Goal: Task Accomplishment & Management: Use online tool/utility

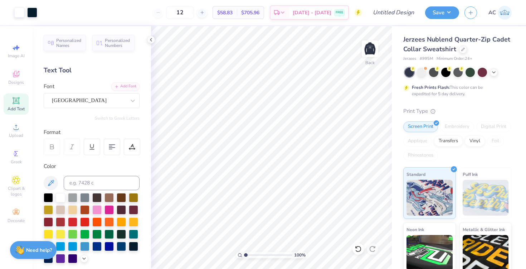
scroll to position [189, 0]
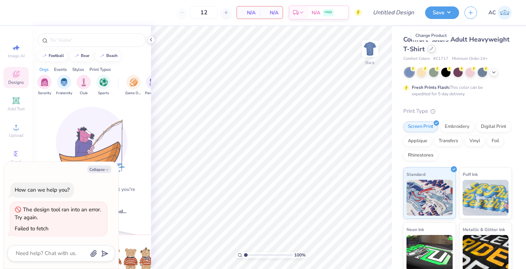
click at [432, 48] on icon at bounding box center [431, 48] width 3 height 3
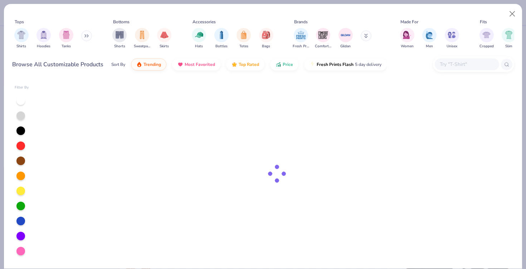
type textarea "x"
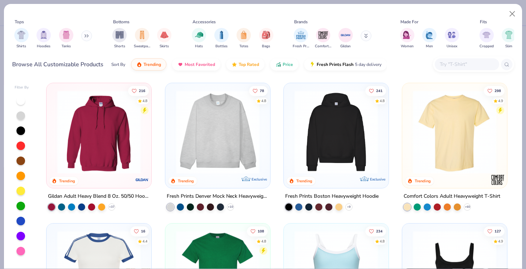
click at [462, 60] on input "text" at bounding box center [466, 64] width 55 height 8
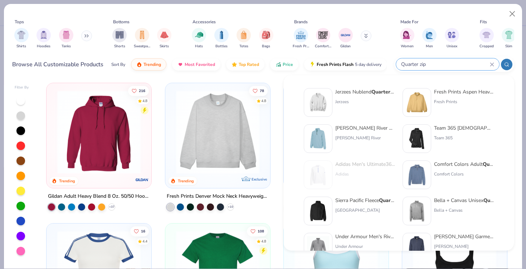
type input "Quarter zip"
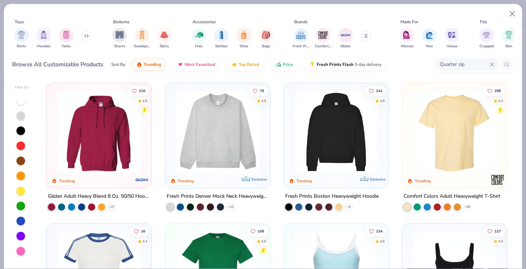
type textarea "x"
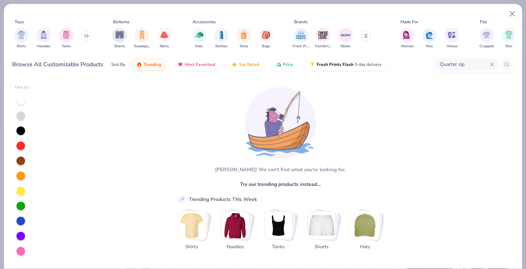
click at [443, 64] on input "Quarter zip" at bounding box center [464, 64] width 51 height 8
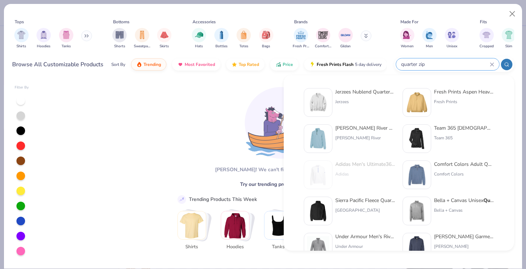
type input "quarter zip"
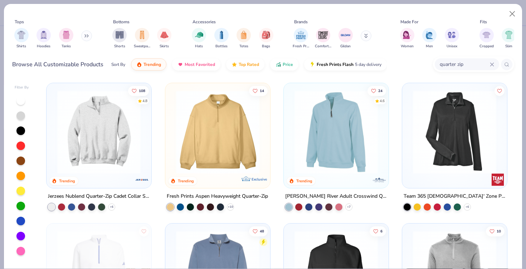
click at [90, 148] on img at bounding box center [99, 131] width 91 height 83
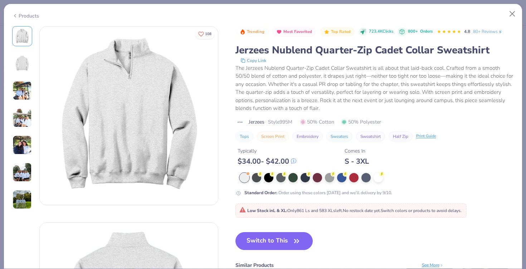
click at [16, 14] on icon at bounding box center [15, 15] width 6 height 9
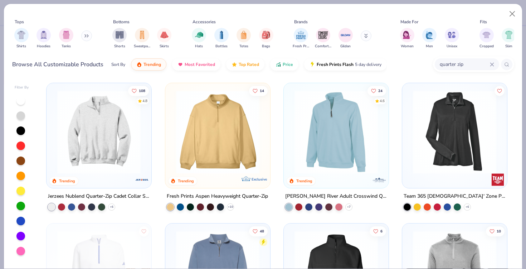
click at [246, 159] on img at bounding box center [218, 131] width 91 height 83
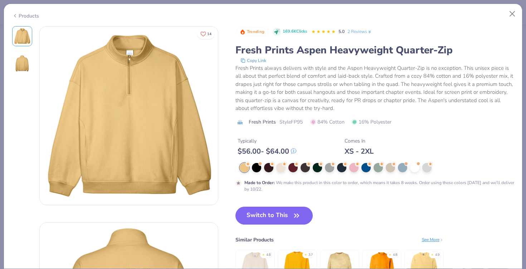
click at [22, 15] on div "Products" at bounding box center [25, 16] width 27 height 8
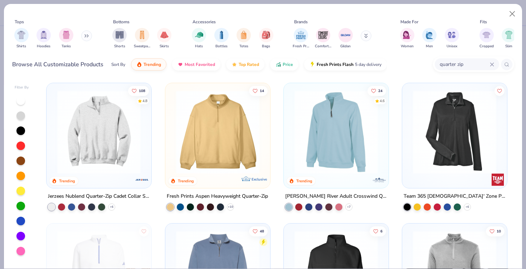
click at [339, 144] on img at bounding box center [336, 131] width 91 height 83
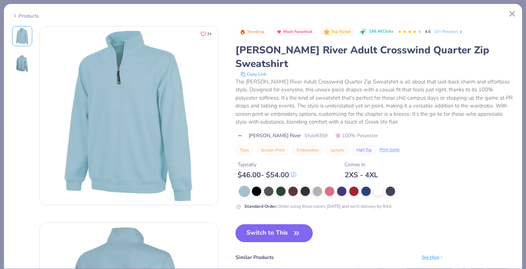
click at [22, 12] on div "Products" at bounding box center [25, 16] width 27 height 8
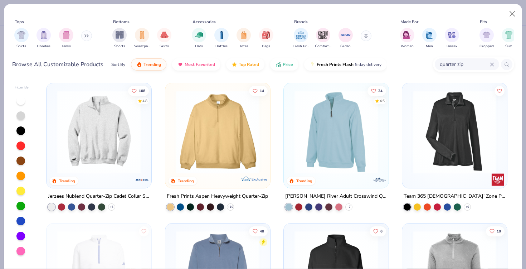
click at [448, 147] on img at bounding box center [455, 131] width 91 height 83
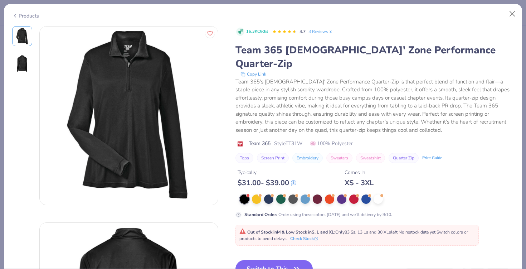
click at [18, 13] on div "Products" at bounding box center [25, 16] width 27 height 8
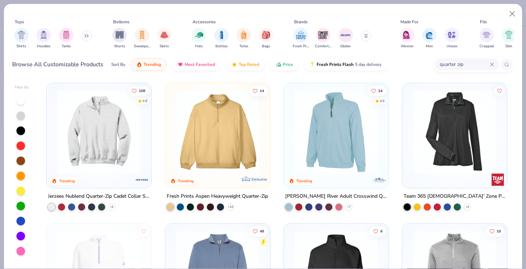
click at [87, 117] on img at bounding box center [99, 131] width 91 height 83
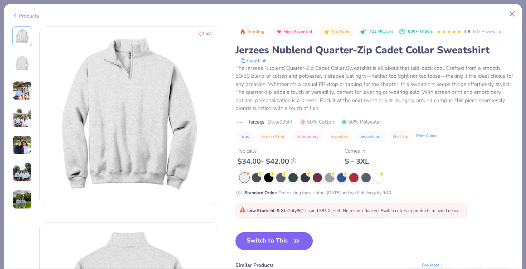
click at [263, 243] on button "Switch to This" at bounding box center [275, 241] width 78 height 18
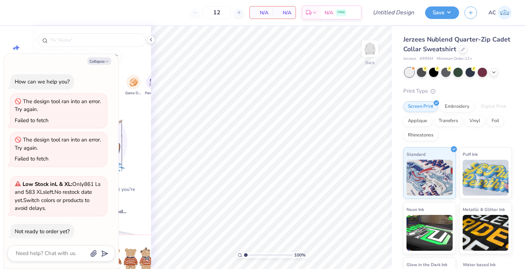
type textarea "x"
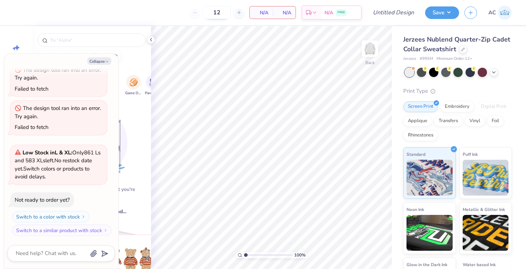
click at [224, 11] on input "12" at bounding box center [217, 12] width 28 height 13
type input "15"
click at [152, 40] on icon at bounding box center [151, 40] width 6 height 6
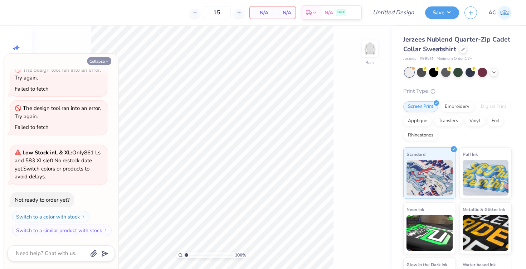
click at [105, 59] on icon "button" at bounding box center [107, 61] width 4 height 4
type textarea "x"
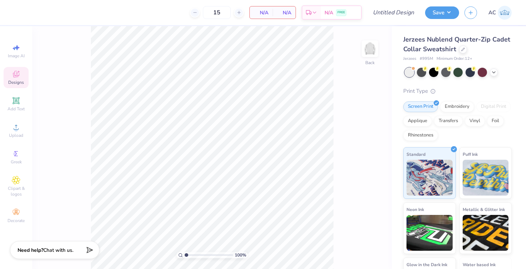
click at [6, 83] on div "Designs" at bounding box center [16, 77] width 25 height 21
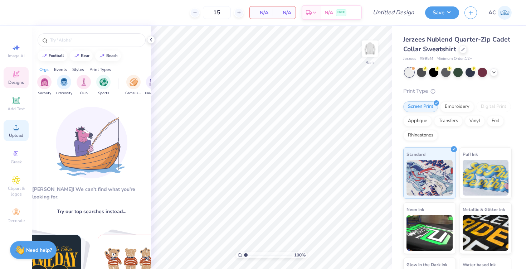
click at [17, 129] on circle at bounding box center [16, 129] width 4 height 4
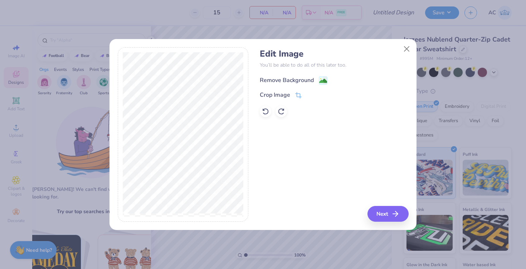
click at [305, 79] on div "Remove Background" at bounding box center [287, 80] width 54 height 9
click at [381, 216] on button "Next" at bounding box center [389, 214] width 41 height 16
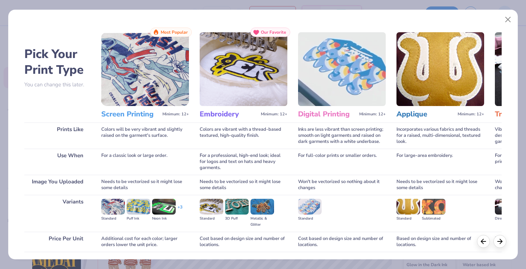
scroll to position [52, 0]
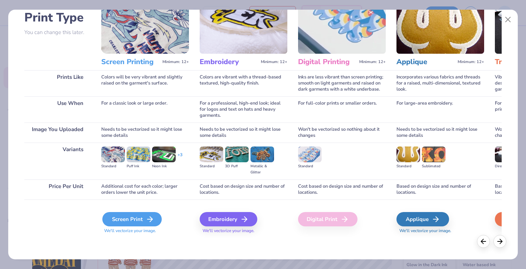
click at [139, 217] on div "Screen Print" at bounding box center [131, 219] width 59 height 14
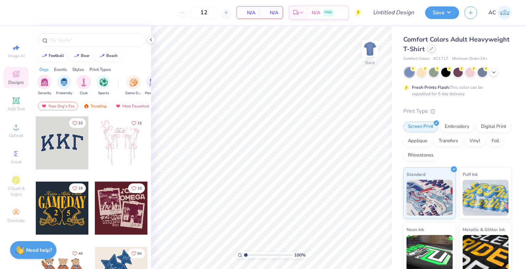
click at [430, 52] on div at bounding box center [432, 49] width 8 height 8
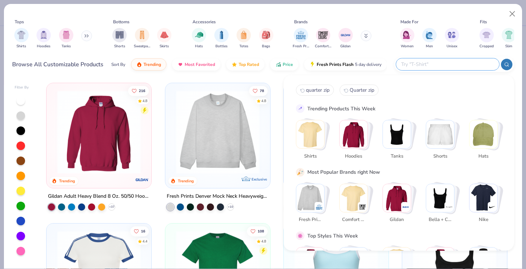
click at [456, 64] on input "text" at bounding box center [448, 64] width 94 height 8
type input "quarter zip"
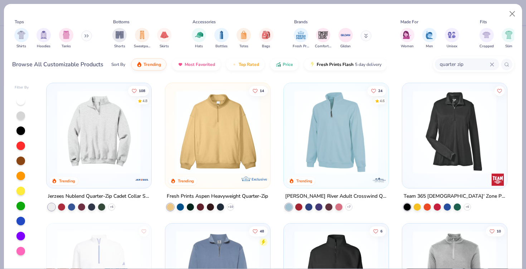
click at [77, 125] on img at bounding box center [99, 131] width 91 height 83
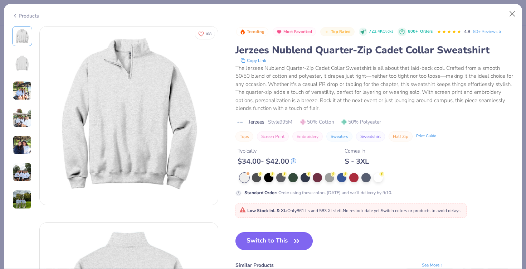
click at [282, 239] on button "Switch to This" at bounding box center [275, 241] width 78 height 18
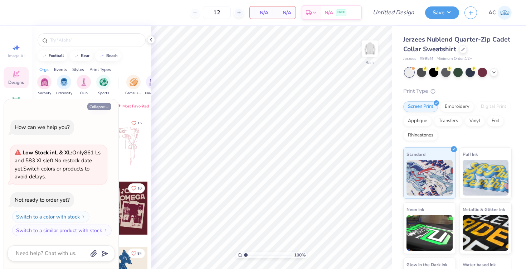
click at [101, 108] on button "Collapse" at bounding box center [99, 107] width 24 height 8
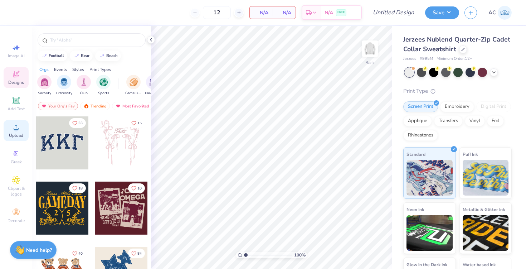
click at [14, 129] on circle at bounding box center [16, 129] width 4 height 4
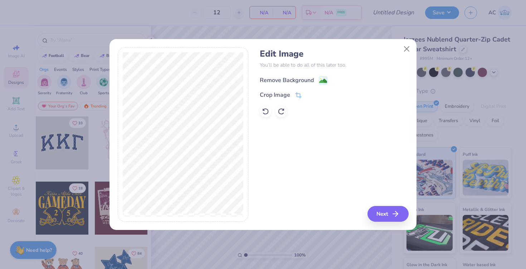
click at [281, 80] on div "Remove Background" at bounding box center [287, 80] width 54 height 9
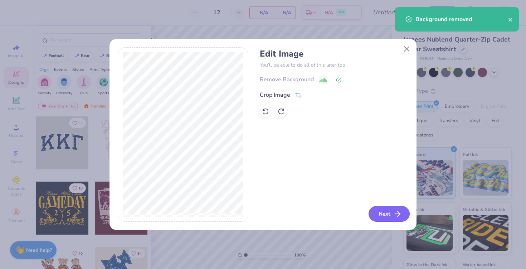
click at [381, 212] on button "Next" at bounding box center [389, 214] width 41 height 16
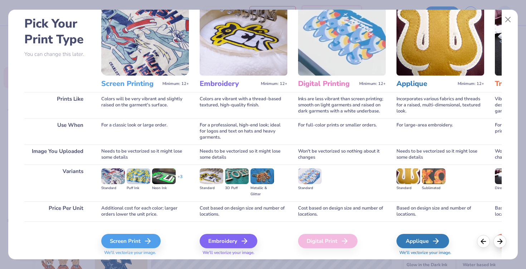
scroll to position [52, 0]
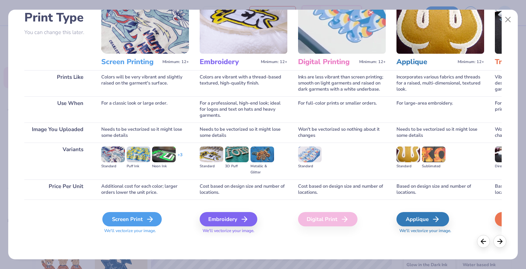
click at [129, 218] on div "Screen Print" at bounding box center [131, 219] width 59 height 14
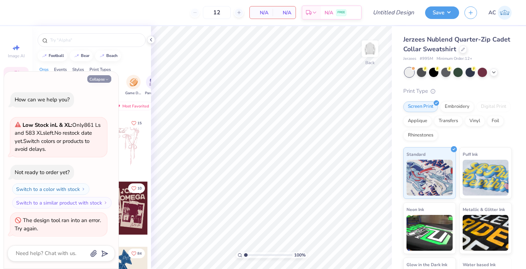
click at [100, 78] on button "Collapse" at bounding box center [99, 79] width 24 height 8
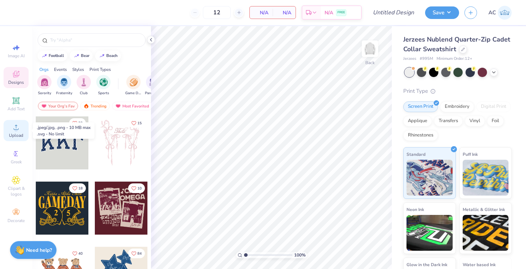
click at [16, 130] on circle at bounding box center [16, 129] width 4 height 4
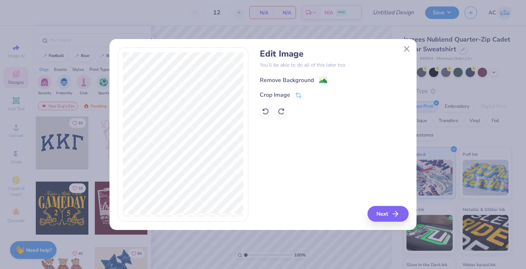
click at [275, 80] on div "Remove Background" at bounding box center [287, 80] width 54 height 9
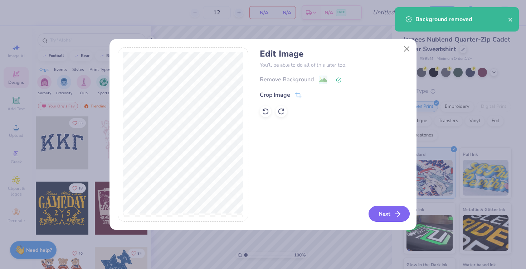
click at [380, 214] on button "Next" at bounding box center [389, 214] width 41 height 16
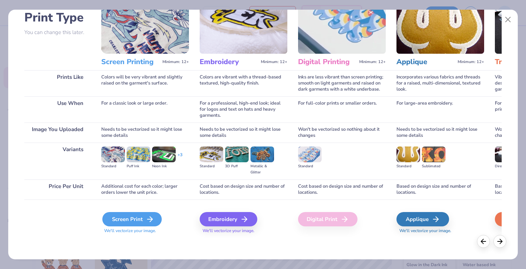
click at [137, 220] on div "Screen Print" at bounding box center [131, 219] width 59 height 14
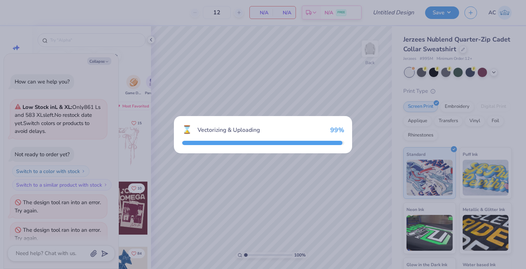
scroll to position [10, 0]
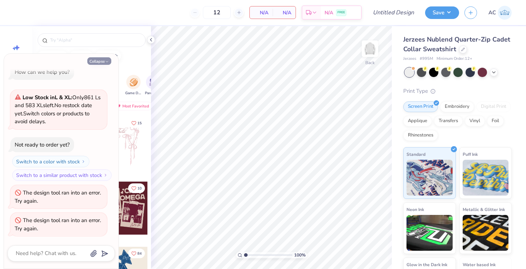
click at [97, 58] on button "Collapse" at bounding box center [99, 61] width 24 height 8
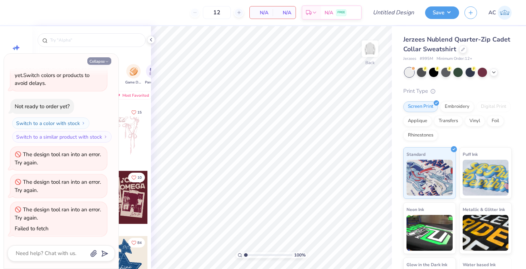
click at [98, 63] on button "Collapse" at bounding box center [99, 61] width 24 height 8
type textarea "x"
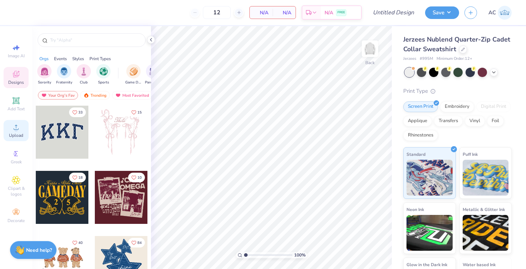
click at [21, 131] on div "Upload" at bounding box center [16, 130] width 25 height 21
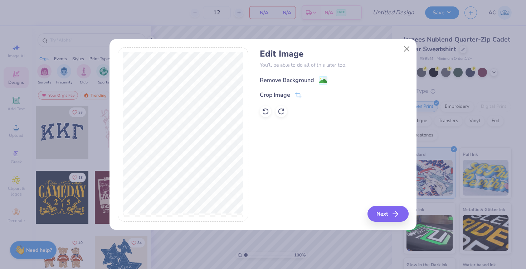
click at [279, 82] on div "Remove Background" at bounding box center [287, 80] width 54 height 9
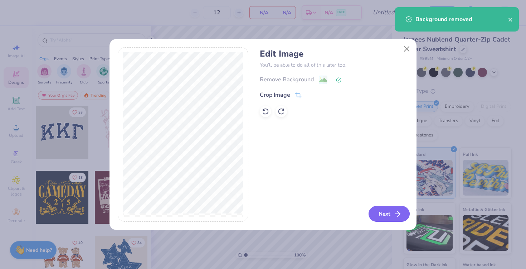
click at [385, 218] on button "Next" at bounding box center [389, 214] width 41 height 16
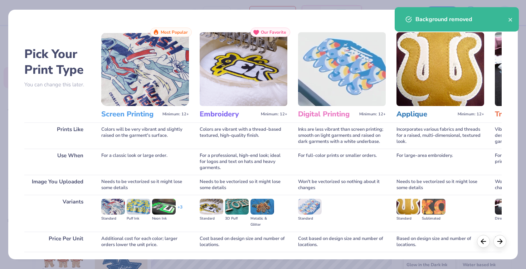
scroll to position [52, 0]
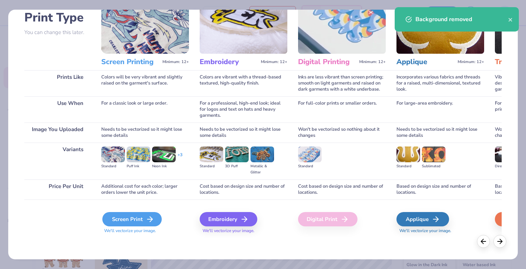
click at [125, 223] on div "Screen Print" at bounding box center [131, 219] width 59 height 14
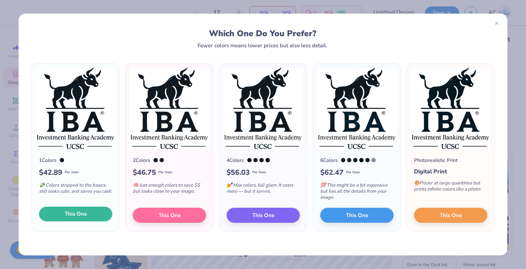
click at [85, 213] on span "This One" at bounding box center [76, 214] width 22 height 8
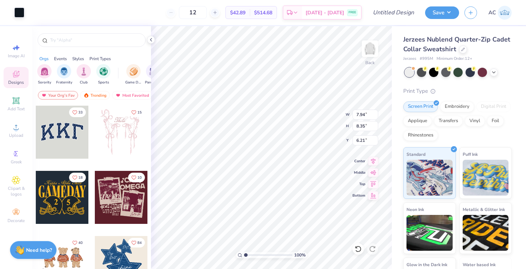
type input "4.60"
type input "5.26"
type input "5.53"
type input "4.34"
type input "4.04"
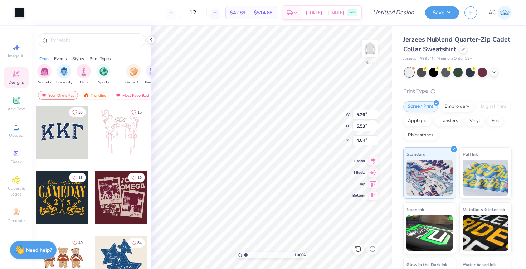
type input "4.29"
type input "4.51"
type input "4.48"
click at [369, 48] on img at bounding box center [370, 48] width 29 height 29
click at [369, 52] on img at bounding box center [370, 48] width 29 height 29
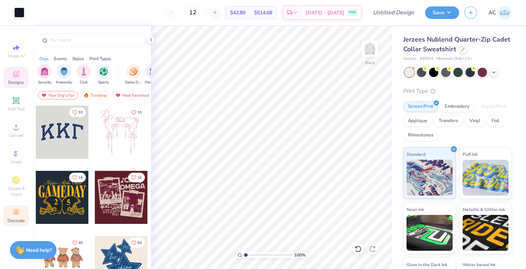
click at [16, 214] on icon at bounding box center [16, 212] width 9 height 9
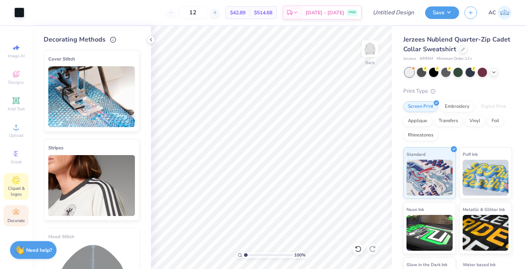
click at [16, 187] on span "Clipart & logos" at bounding box center [16, 190] width 25 height 11
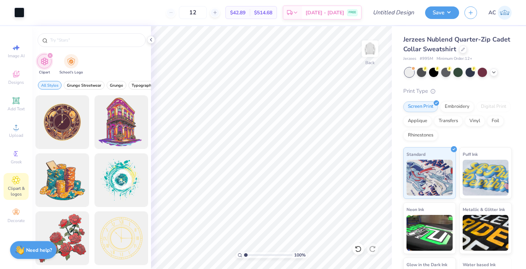
click at [50, 56] on icon "filter for Clipart" at bounding box center [50, 55] width 2 height 2
click at [17, 107] on span "Add Text" at bounding box center [16, 109] width 17 height 6
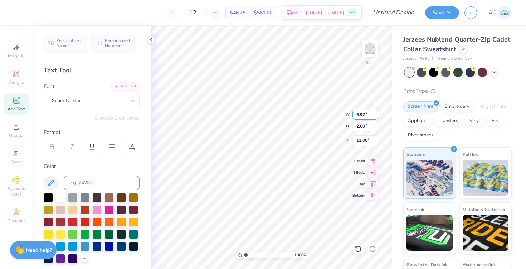
type input "13.79"
click at [207, 17] on input "12" at bounding box center [193, 12] width 28 height 13
type input "15"
click at [151, 42] on icon at bounding box center [151, 40] width 6 height 6
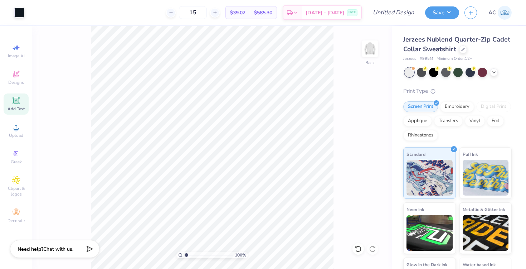
click at [54, 250] on span "Chat with us." at bounding box center [58, 249] width 30 height 7
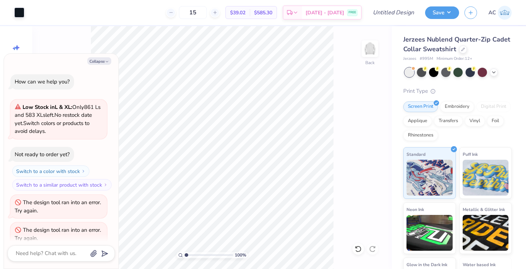
scroll to position [48, 0]
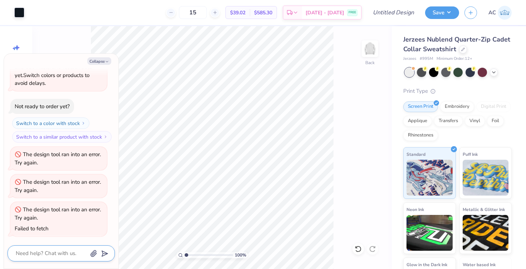
click at [59, 256] on textarea at bounding box center [51, 254] width 73 height 10
type textarea "x"
type textarea "h"
type textarea "x"
type textarea "ho"
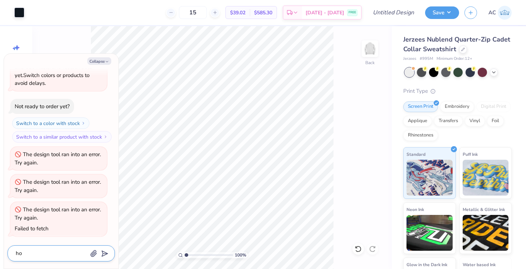
type textarea "x"
type textarea "how"
type textarea "x"
type textarea "how"
type textarea "x"
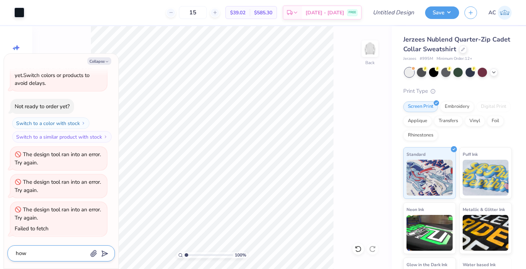
type textarea "how c"
type textarea "x"
type textarea "how ca"
type textarea "x"
type textarea "how can"
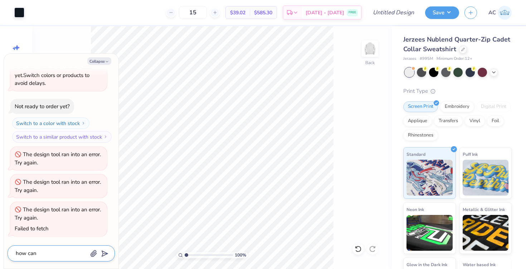
type textarea "x"
type textarea "how can"
type textarea "x"
type textarea "how can I"
type textarea "x"
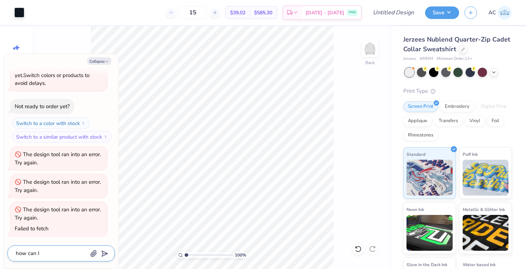
type textarea "how can I"
type textarea "x"
type textarea "how can I ma"
type textarea "x"
type textarea "how can I mak"
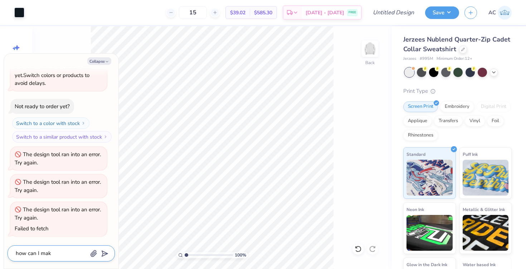
type textarea "x"
type textarea "how can I make"
type textarea "x"
type textarea "how can I make"
type textarea "x"
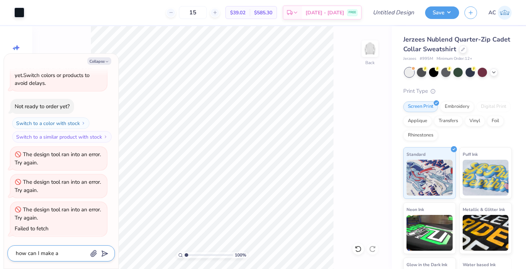
type textarea "how can I make a"
type textarea "x"
type textarea "how can I make a n"
type textarea "x"
type textarea "how can I make a na"
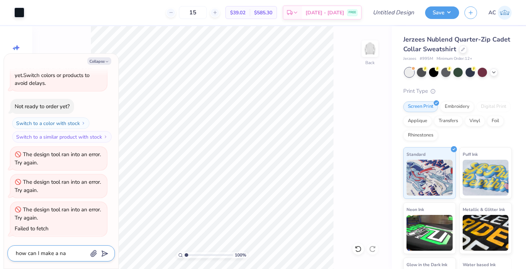
type textarea "x"
type textarea "how can I make a nam"
type textarea "x"
type textarea "how can I make a name"
type textarea "x"
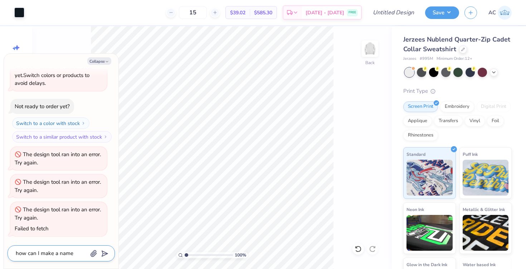
type textarea "how can I make a name"
type textarea "x"
type textarea "how can I make a name o"
type textarea "x"
type textarea "how can I make a name on"
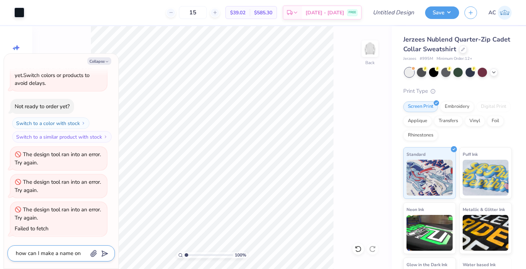
type textarea "x"
type textarea "how can I make a name on"
type textarea "x"
type textarea "how can I make a name on t"
type textarea "x"
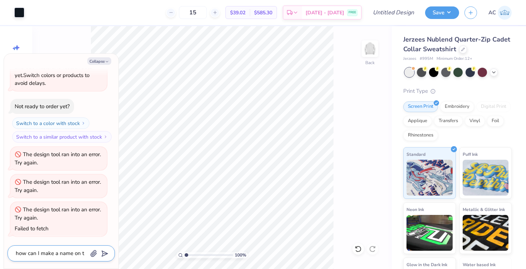
type textarea "how can I make a name on th"
type textarea "x"
type textarea "how can I make a name on the"
type textarea "x"
type textarea "how can I make a name on the"
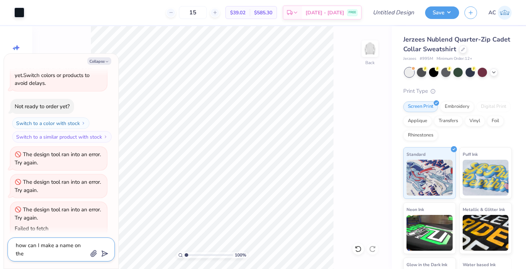
type textarea "x"
type textarea "how can I make a name on the s"
type textarea "x"
type textarea "how can I make a name on the sl"
type textarea "x"
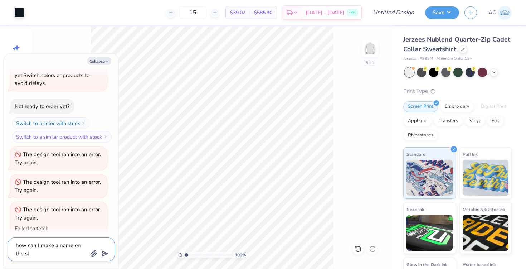
type textarea "how can I make a name on the sle"
type textarea "x"
type textarea "how can I make a name on the slee"
type textarea "x"
type textarea "how can I make a name on the sleev"
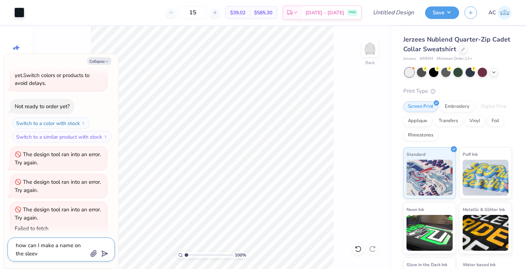
type textarea "x"
type textarea "how can I make a name on the sleeve"
type textarea "x"
type textarea "how can I make a name on the sleeve?"
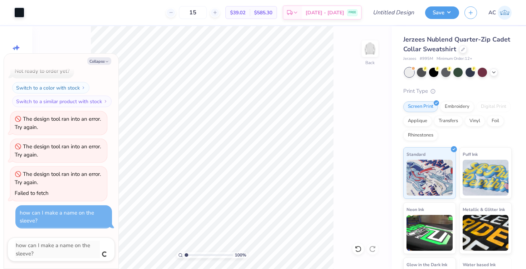
type textarea "x"
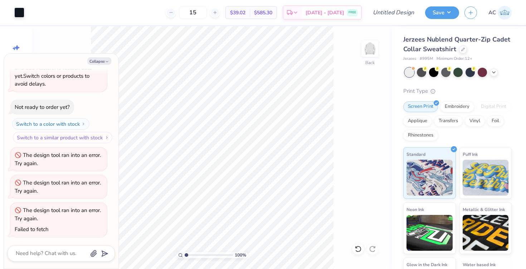
scroll to position [76, 0]
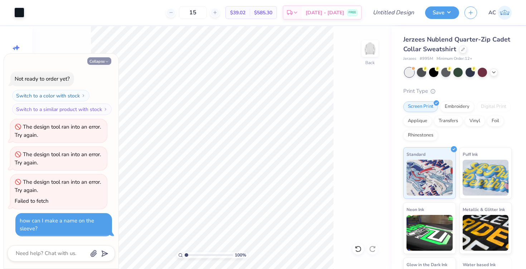
click at [98, 61] on button "Collapse" at bounding box center [99, 61] width 24 height 8
type textarea "x"
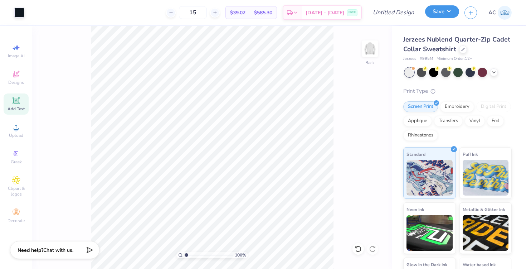
click at [440, 15] on button "Save" at bounding box center [442, 11] width 34 height 13
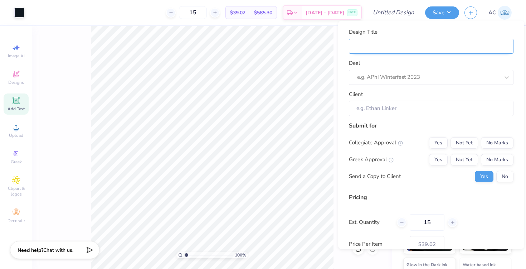
click at [390, 48] on input "Design Title" at bounding box center [431, 45] width 165 height 15
type input "I"
type input "In"
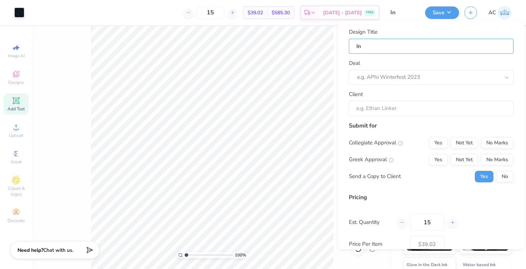
type input "Inb"
type input "Inbe"
type input "Inb"
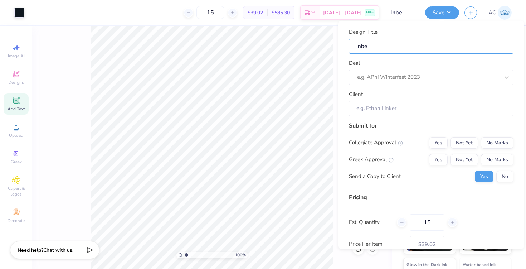
type input "Inb"
type input "In"
type input "Inv"
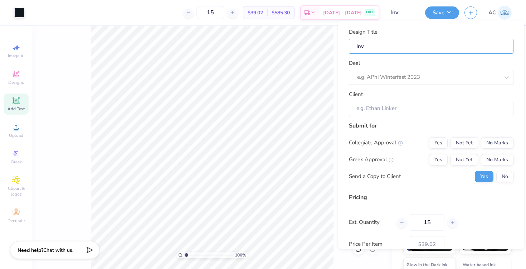
type input "Inve"
type input "Inves"
type input "Invest"
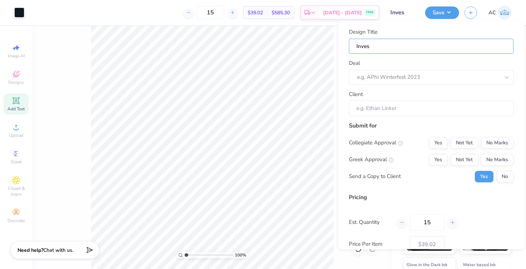
type input "Invest"
type input "Investm"
type input "Investme"
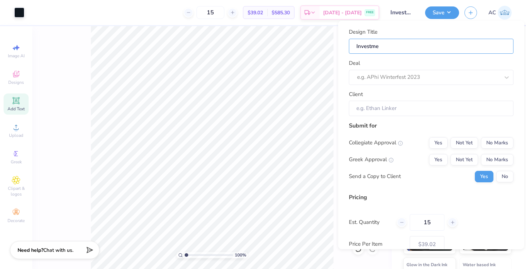
type input "Investmen"
type input "Investment"
type input "Investment B"
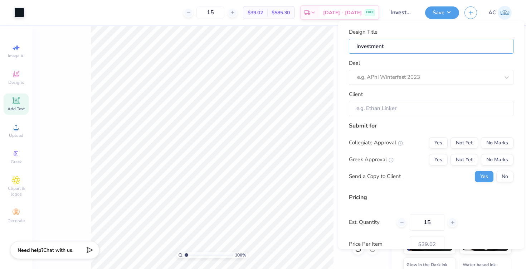
type input "Investment B"
type input "Investment Ba"
type input "Investment Ban"
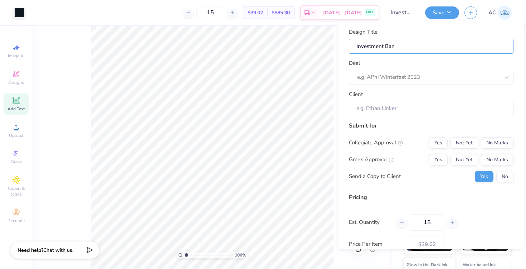
type input "Investment Bank"
type input "Investment Banki"
type input "Investment Bankin"
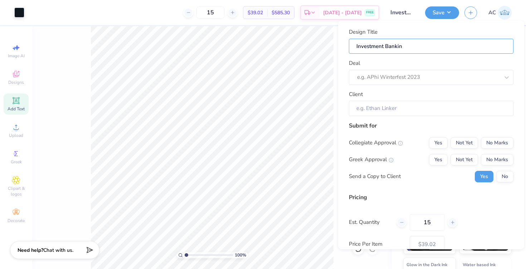
type input "Investment Banking"
type input "Investment Banking A"
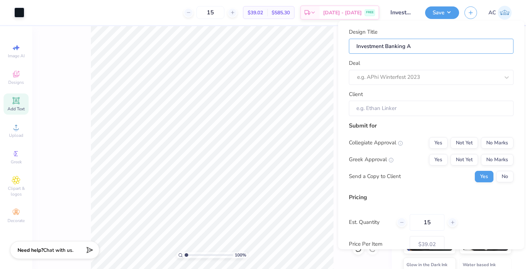
type input "Investment Banking Ac"
type input "Investment Banking Aca"
type input "Investment Banking Acad"
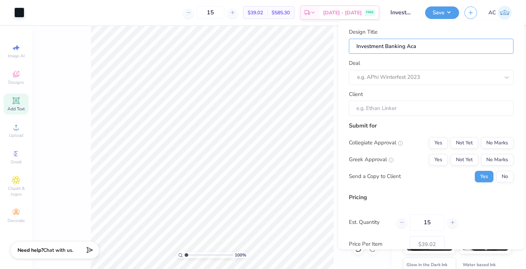
type input "Investment Banking Acad"
type input "Investment Banking Acad P"
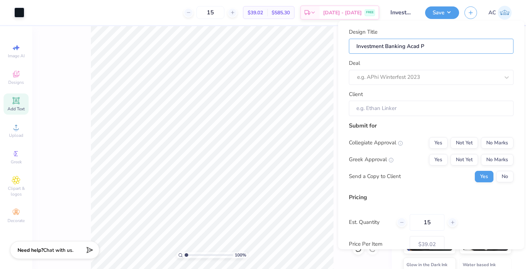
type input "Investment Banking Acad Pr"
type input "Investment Banking Acad Pro"
type input "Investment Banking Acad Proo"
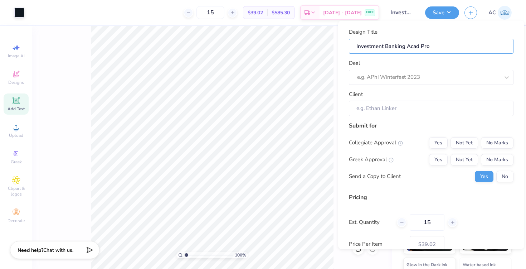
type input "Investment Banking Acad Proo"
type input "Investment Banking Acad Proof"
click at [396, 79] on div at bounding box center [428, 77] width 143 height 10
type input "I"
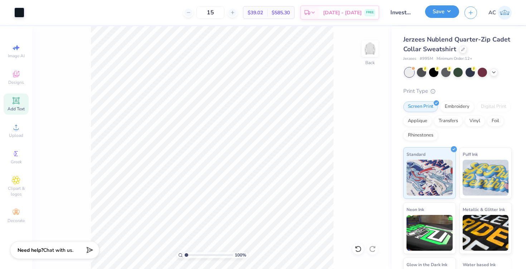
click at [437, 10] on button "Save" at bounding box center [442, 11] width 34 height 13
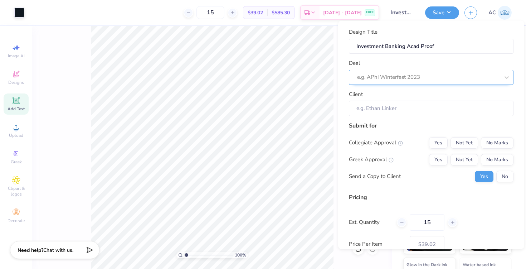
click at [395, 78] on div at bounding box center [428, 77] width 143 height 10
type input "i"
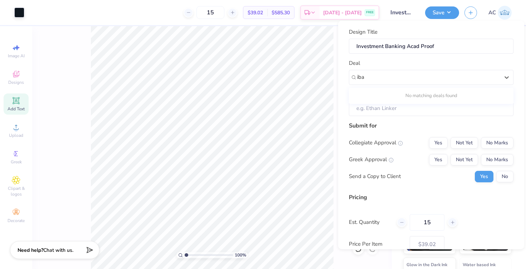
type input "iba"
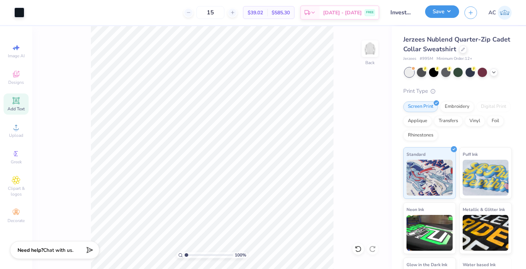
click at [441, 11] on button "Save" at bounding box center [442, 11] width 34 height 13
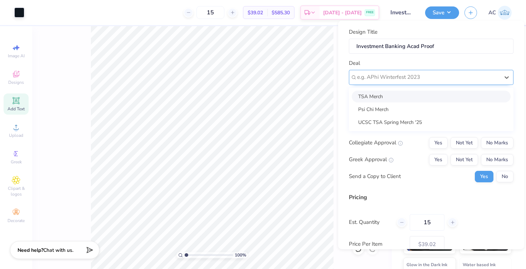
click at [375, 77] on div at bounding box center [428, 77] width 143 height 10
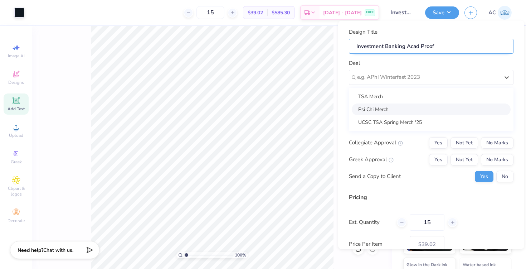
click at [421, 47] on input "Investment Banking Acad Proof" at bounding box center [431, 45] width 165 height 15
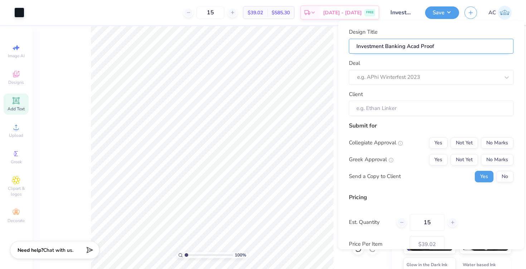
click at [452, 50] on input "Investment Banking Acad Proof" at bounding box center [431, 45] width 165 height 15
type input "Investment Banking Acad Proo"
type input "Investment Banking Acad Proof"
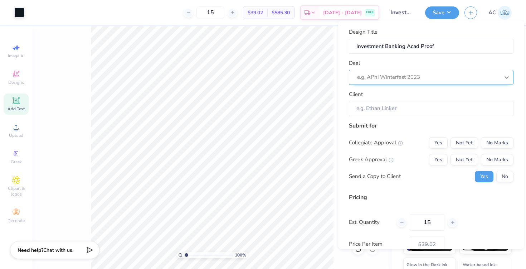
click at [508, 78] on icon at bounding box center [506, 76] width 7 height 7
type input "i"
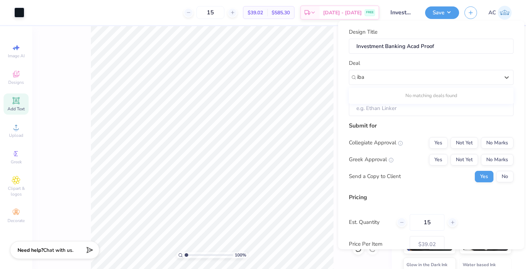
type input "iba"
click at [438, 111] on input "Client" at bounding box center [431, 108] width 165 height 15
click at [387, 108] on input "Client" at bounding box center [431, 108] width 165 height 15
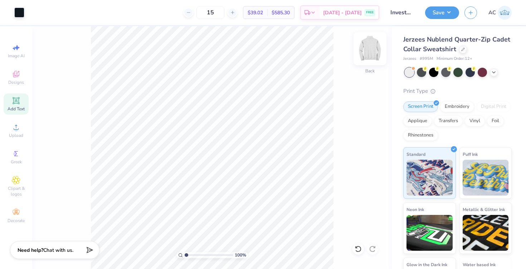
click at [370, 50] on img at bounding box center [370, 48] width 29 height 29
click at [370, 50] on img at bounding box center [370, 49] width 14 height 14
click at [438, 11] on button "Save" at bounding box center [442, 11] width 34 height 13
click at [45, 249] on span "Chat with us." at bounding box center [58, 249] width 30 height 7
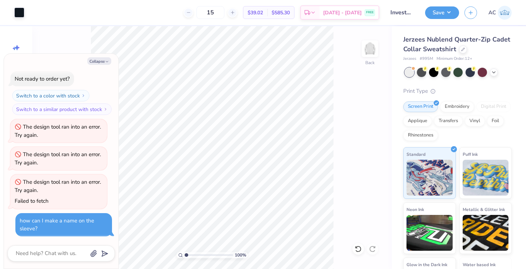
click at [357, 77] on div "100 % Back" at bounding box center [212, 147] width 360 height 243
click at [98, 61] on button "Collapse" at bounding box center [99, 61] width 24 height 8
type textarea "x"
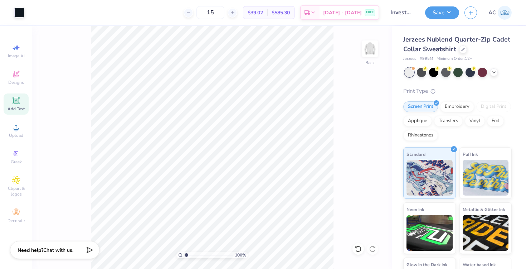
click at [18, 106] on span "Add Text" at bounding box center [16, 109] width 17 height 6
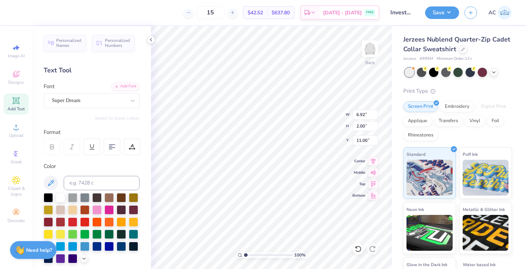
scroll to position [0, 0]
type textarea "Name"
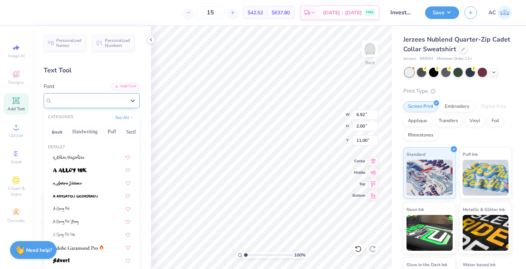
click at [93, 101] on div "Super Dream" at bounding box center [88, 100] width 75 height 11
click at [83, 132] on button "Handwriting" at bounding box center [84, 131] width 33 height 11
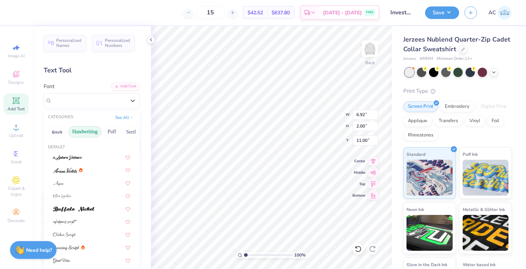
click at [88, 129] on button "Handwriting" at bounding box center [84, 131] width 33 height 11
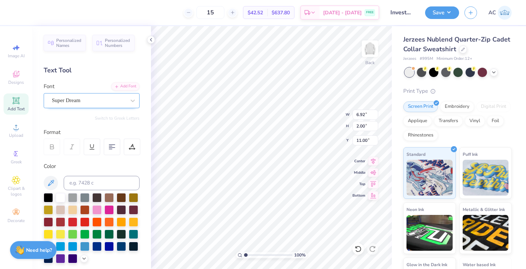
click at [104, 102] on div "Super Dream" at bounding box center [88, 100] width 75 height 11
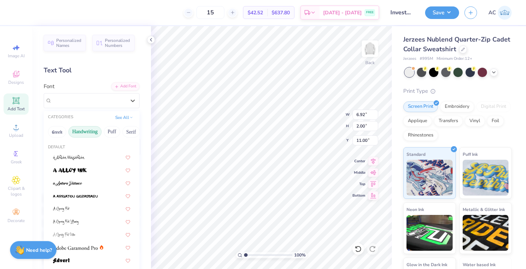
click at [85, 132] on button "Handwriting" at bounding box center [84, 131] width 33 height 11
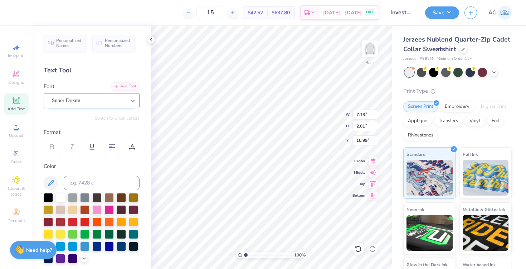
click at [129, 106] on div at bounding box center [132, 100] width 13 height 13
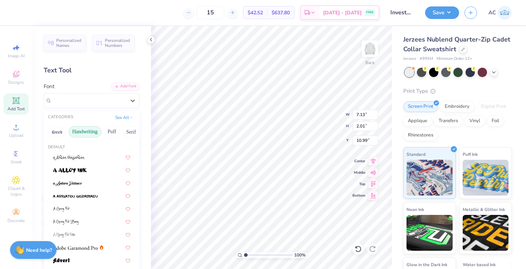
click at [83, 130] on button "Handwriting" at bounding box center [84, 131] width 33 height 11
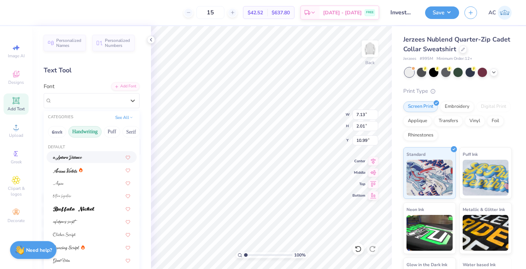
type input "N"
click at [91, 131] on button "Handwriting" at bounding box center [84, 131] width 33 height 11
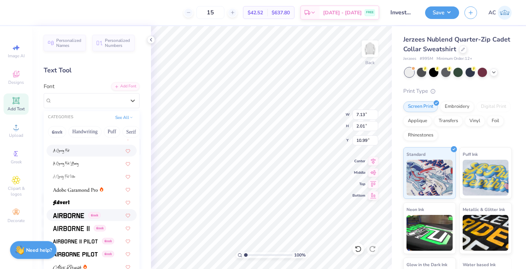
scroll to position [66, 0]
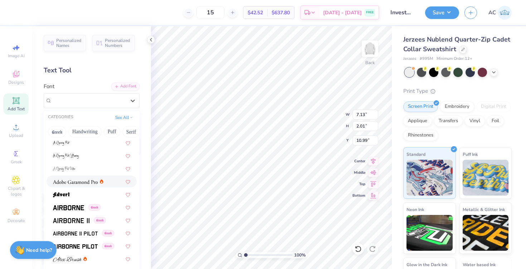
click at [87, 180] on img at bounding box center [75, 181] width 45 height 5
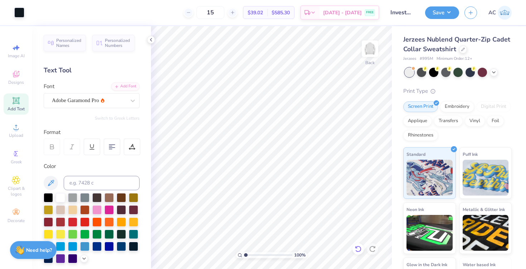
click at [358, 248] on icon at bounding box center [358, 248] width 7 height 7
click at [360, 251] on icon at bounding box center [358, 248] width 7 height 7
click at [72, 103] on div "Super Dream" at bounding box center [88, 100] width 75 height 11
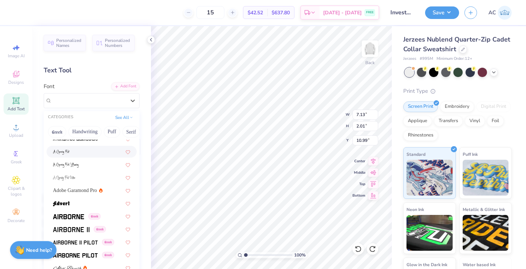
scroll to position [60, 0]
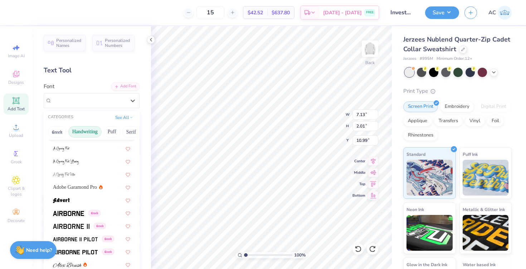
click at [85, 135] on button "Handwriting" at bounding box center [84, 131] width 33 height 11
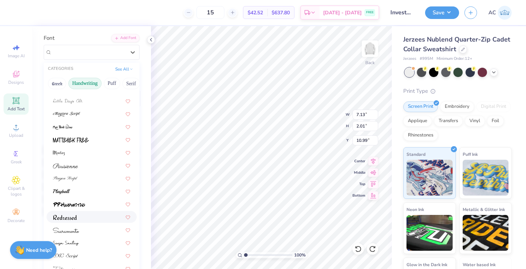
scroll to position [0, 0]
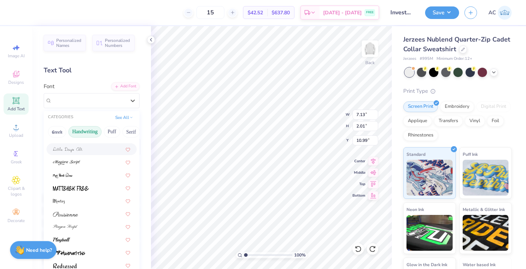
click at [98, 132] on button "Handwriting" at bounding box center [84, 131] width 33 height 11
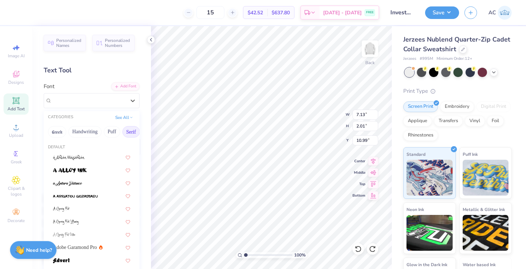
click at [130, 130] on button "Serif" at bounding box center [131, 131] width 18 height 11
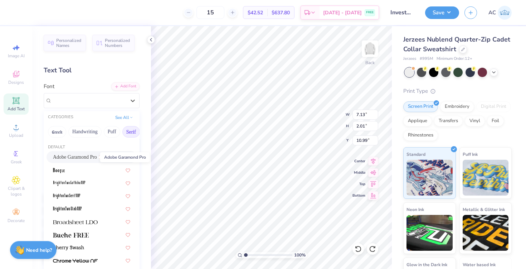
click at [88, 156] on span "Adobe Garamond Pro" at bounding box center [75, 157] width 44 height 8
type input "6.59"
type input "1.94"
type input "11.03"
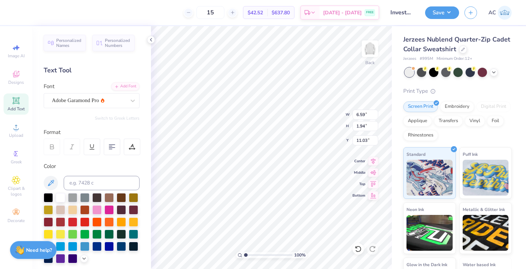
type input "4.29"
type input "4.51"
type input "4.50"
type input "3.59"
type input "1.06"
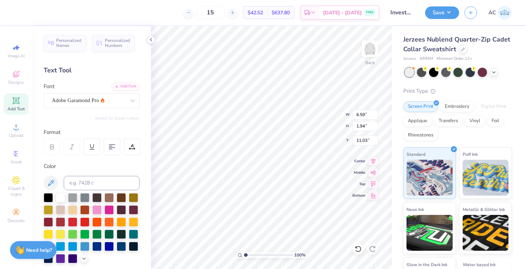
type input "11.91"
type input "1.10"
type input "3.63"
type input "13.86"
click at [14, 226] on div "Decorate" at bounding box center [16, 215] width 25 height 21
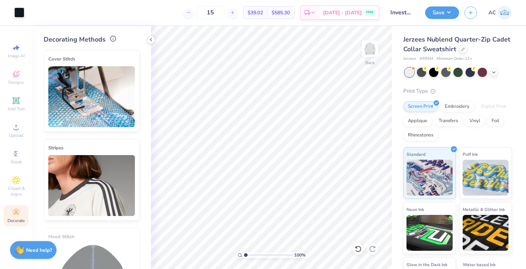
click at [115, 39] on icon at bounding box center [113, 38] width 6 height 6
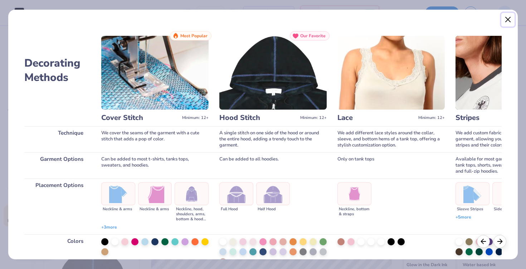
click at [507, 21] on button "Close" at bounding box center [509, 20] width 14 height 14
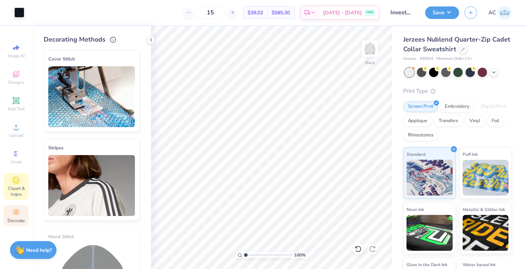
click at [15, 183] on icon at bounding box center [16, 180] width 8 height 9
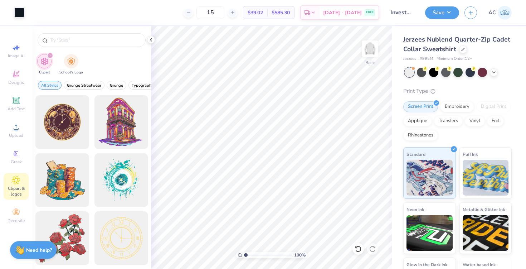
click at [50, 56] on icon "filter for Clipart" at bounding box center [50, 55] width 3 height 3
click at [17, 82] on span "Designs" at bounding box center [16, 82] width 16 height 6
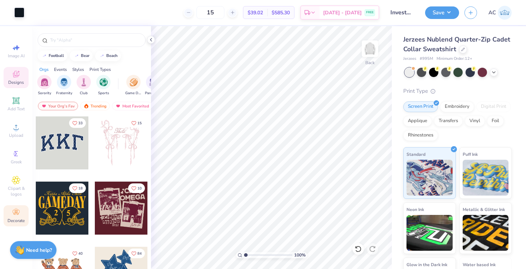
click at [14, 212] on icon at bounding box center [16, 212] width 9 height 9
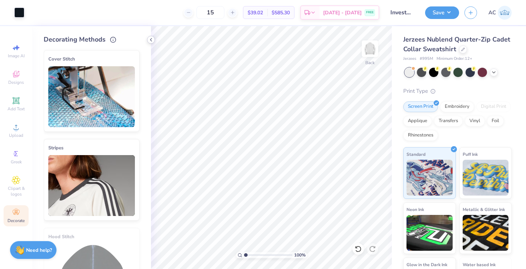
click at [153, 42] on icon at bounding box center [151, 40] width 6 height 6
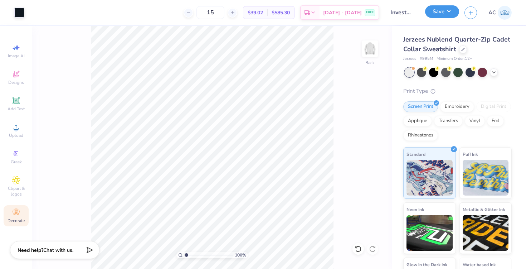
click at [437, 12] on button "Save" at bounding box center [442, 11] width 34 height 13
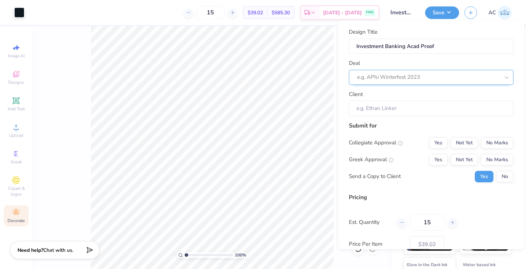
click at [396, 78] on div at bounding box center [428, 77] width 143 height 10
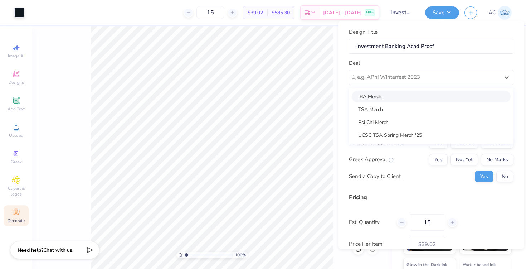
click at [379, 97] on div "IBA Merch" at bounding box center [431, 96] width 159 height 12
type input "[PERSON_NAME]"
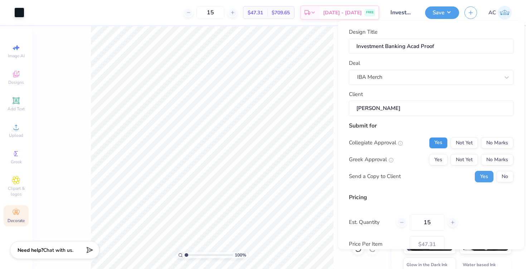
click at [437, 141] on button "Yes" at bounding box center [438, 142] width 19 height 11
click at [500, 159] on button "No Marks" at bounding box center [497, 159] width 33 height 11
type input "$47.31"
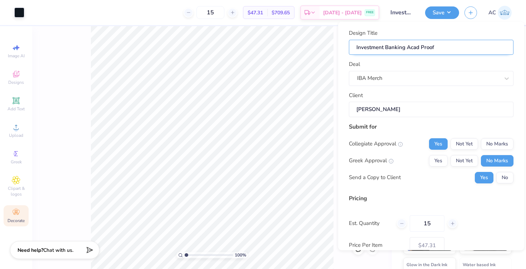
click at [445, 50] on input "Investment Banking Acad Proof" at bounding box center [431, 46] width 165 height 15
type input "Investment Banking Acad Proo"
type input "Investment Banking Acad Pro"
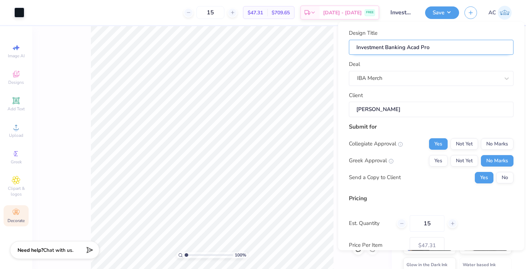
type input "Investment Banking Acad Pr"
type input "Investment Banking Acad P"
type input "Investment Banking Acad"
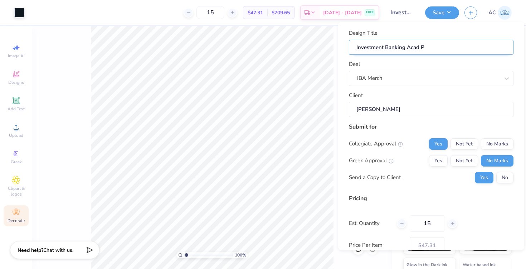
type input "Investment Banking Acad"
type input "Investment Banking Acade"
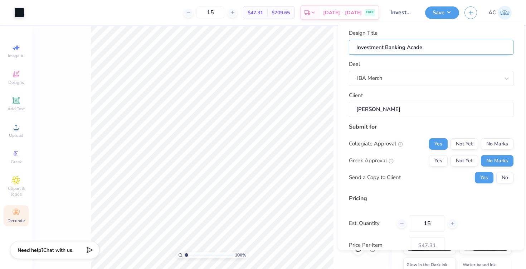
type input "Investment Banking Academ"
type input "Investment Banking Academy"
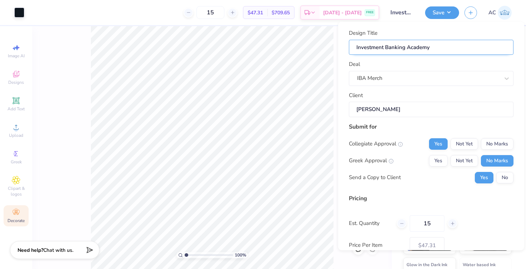
type input "Investment Banking Academy"
type input "Investment Banking Academy P"
type input "Investment Banking Academy Pr"
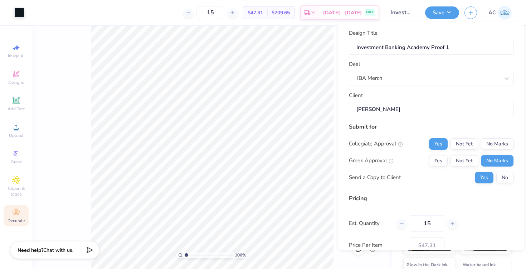
click at [88, 74] on div "100 % Back" at bounding box center [212, 147] width 360 height 243
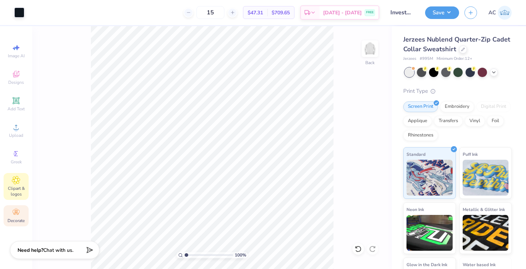
click at [15, 190] on span "Clipart & logos" at bounding box center [16, 190] width 25 height 11
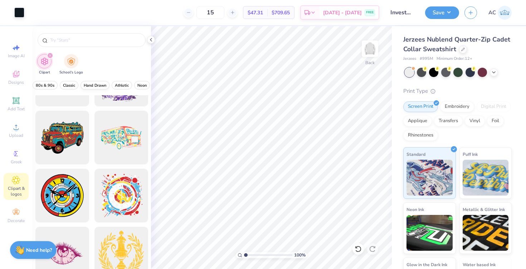
scroll to position [0, 216]
click at [73, 61] on img "filter for School's Logo" at bounding box center [71, 61] width 8 height 8
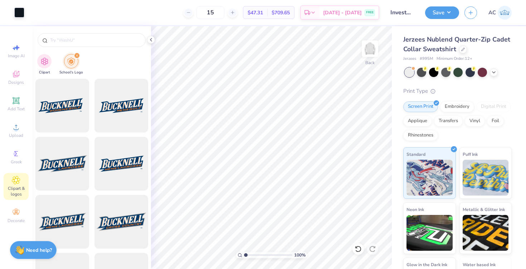
click at [77, 56] on icon "filter for School's Logo" at bounding box center [77, 55] width 2 height 2
click at [18, 212] on icon at bounding box center [16, 212] width 9 height 9
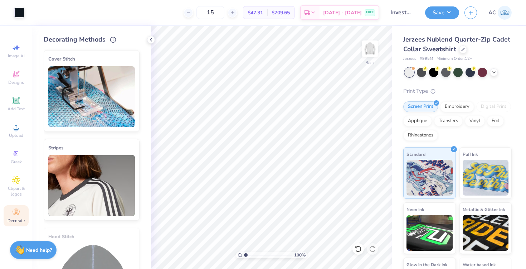
click at [89, 99] on img at bounding box center [91, 96] width 87 height 61
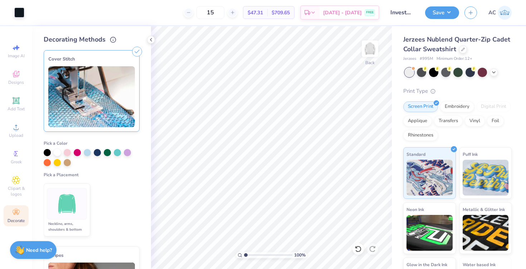
click at [86, 202] on div at bounding box center [67, 204] width 40 height 32
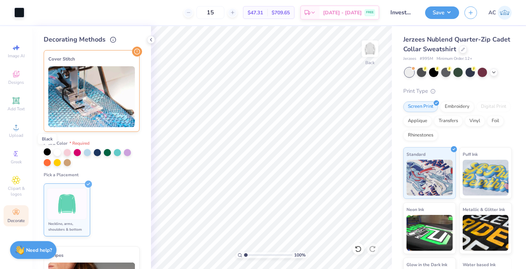
click at [48, 151] on div at bounding box center [47, 151] width 7 height 7
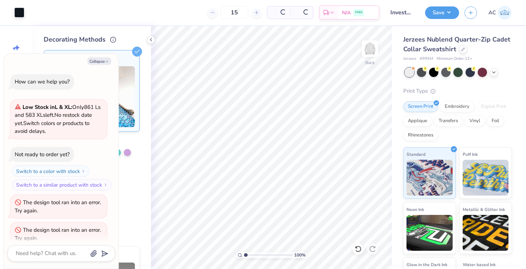
scroll to position [127, 0]
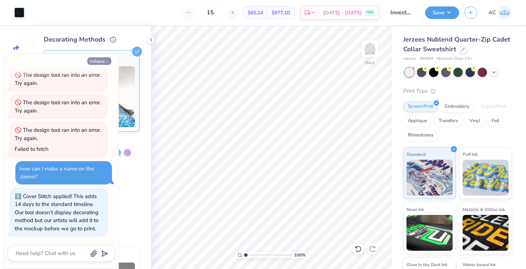
click at [100, 63] on button "Collapse" at bounding box center [99, 61] width 24 height 8
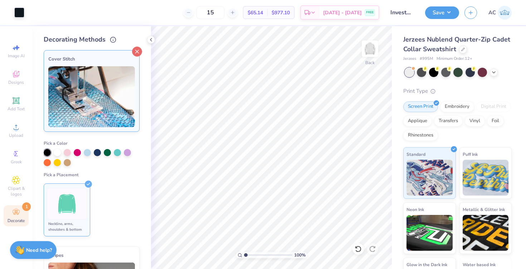
click at [138, 54] on icon at bounding box center [137, 52] width 10 height 10
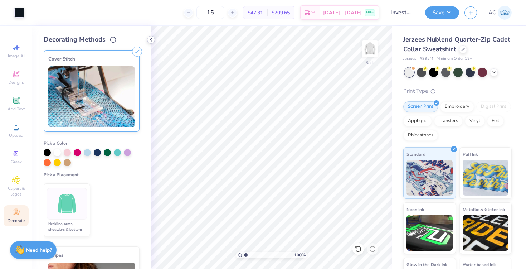
click at [153, 40] on icon at bounding box center [151, 40] width 6 height 6
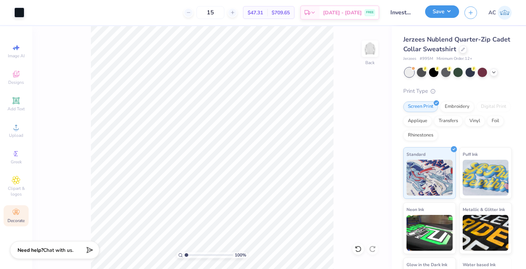
click at [451, 13] on button "Save" at bounding box center [442, 11] width 34 height 13
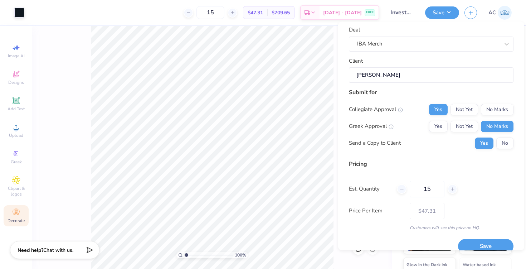
scroll to position [44, 0]
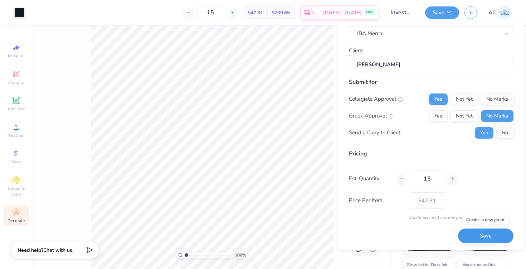
click at [482, 236] on button "Save" at bounding box center [486, 236] width 56 height 15
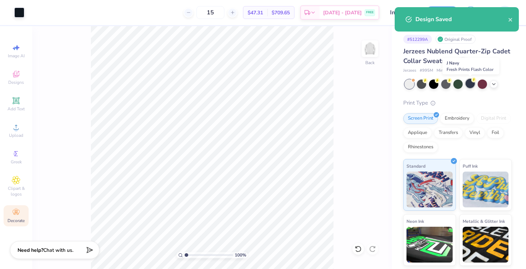
click at [471, 83] on div at bounding box center [470, 83] width 9 height 9
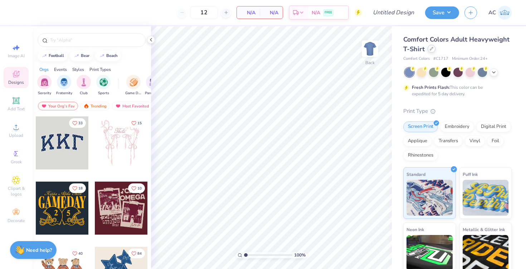
click at [431, 49] on icon at bounding box center [432, 49] width 4 height 4
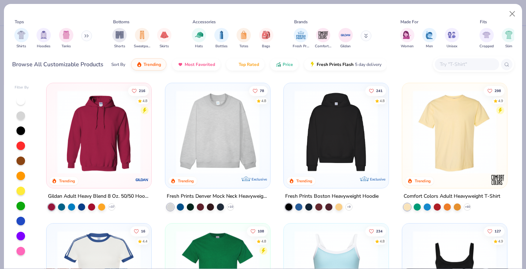
click at [454, 63] on input "text" at bounding box center [466, 64] width 55 height 8
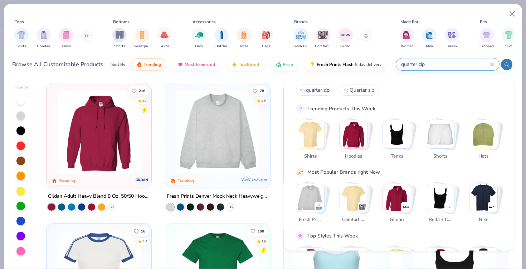
type input "quarter zip"
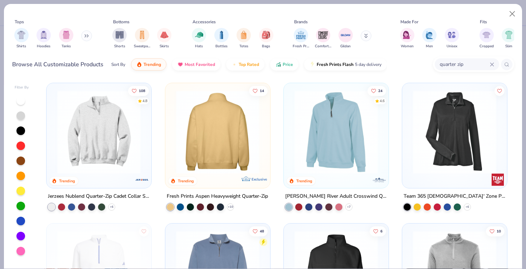
click at [220, 145] on img at bounding box center [217, 131] width 91 height 83
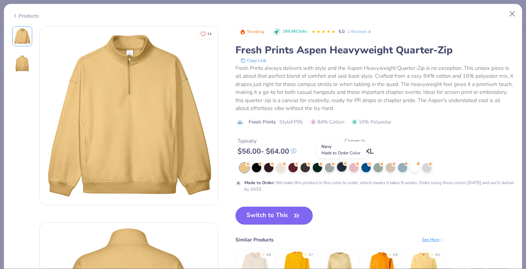
click at [342, 167] on div at bounding box center [341, 166] width 9 height 9
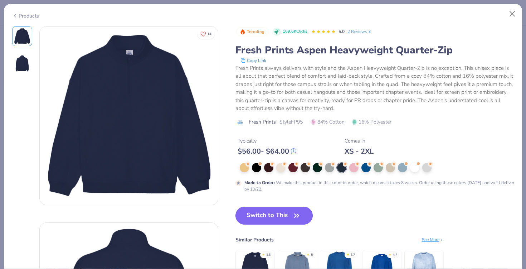
click at [280, 216] on button "Switch to This" at bounding box center [275, 216] width 78 height 18
type input "50"
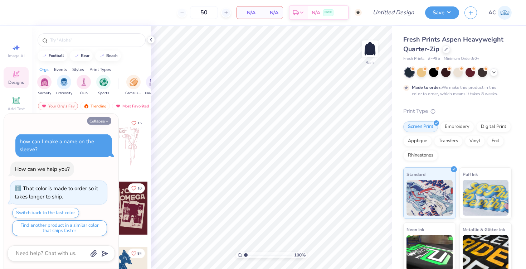
click at [93, 120] on button "Collapse" at bounding box center [99, 121] width 24 height 8
type textarea "x"
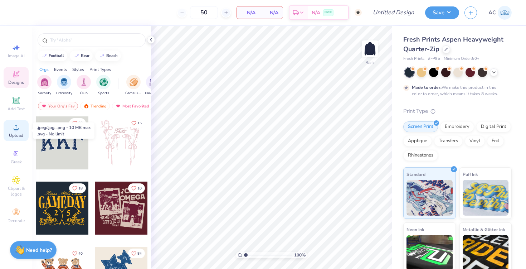
click at [15, 134] on span "Upload" at bounding box center [16, 135] width 14 height 6
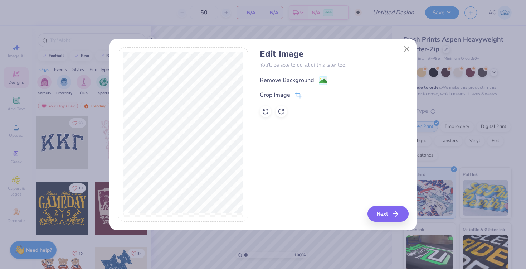
click at [293, 79] on div "Remove Background" at bounding box center [287, 80] width 54 height 9
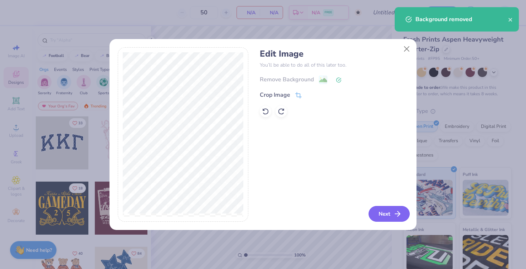
click at [386, 215] on button "Next" at bounding box center [389, 214] width 41 height 16
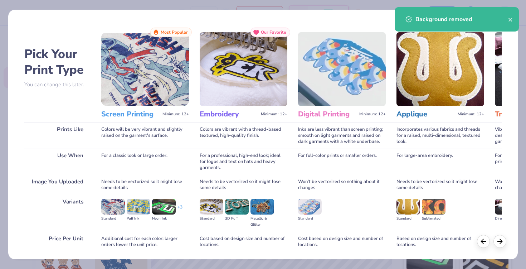
scroll to position [52, 0]
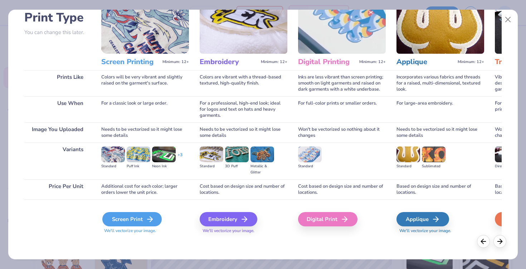
click at [118, 216] on div "Screen Print" at bounding box center [131, 219] width 59 height 14
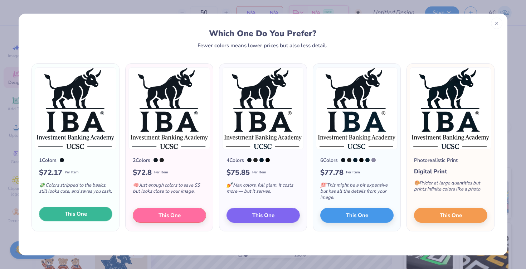
click at [94, 216] on button "This One" at bounding box center [75, 214] width 73 height 15
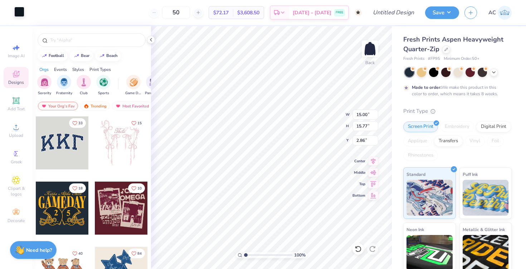
click at [19, 12] on div at bounding box center [19, 12] width 10 height 10
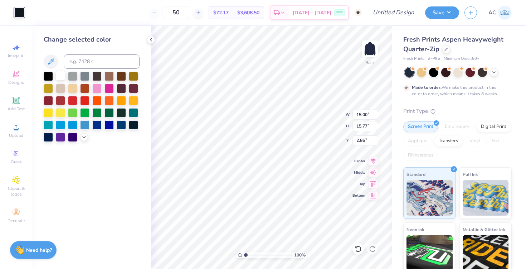
click at [60, 75] on div at bounding box center [60, 75] width 9 height 9
type input "6.33"
type input "6.65"
type input "6.59"
type input "10.03"
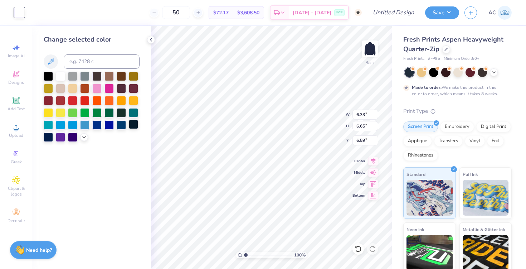
type input "10.55"
type input "3.98"
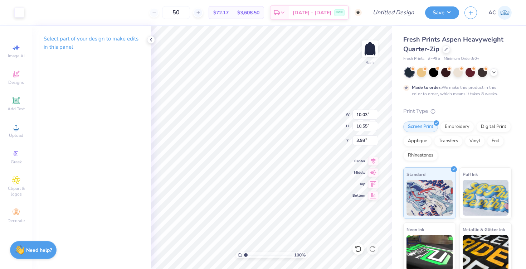
type input "5.47"
type input "5.21"
type input "5.47"
type input "3.00"
click at [497, 73] on icon at bounding box center [494, 72] width 6 height 6
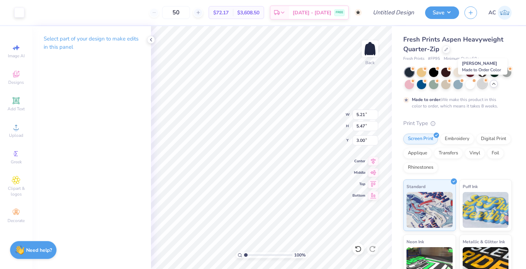
click at [483, 81] on div at bounding box center [482, 83] width 9 height 9
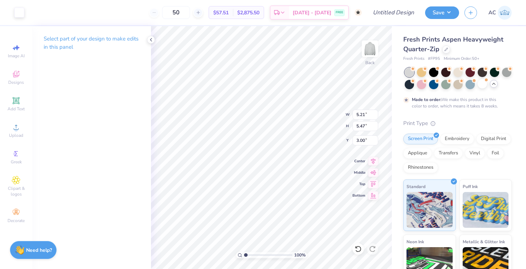
type input "11.31"
type input "11.89"
type input "5.61"
type input "6.12"
type input "6.44"
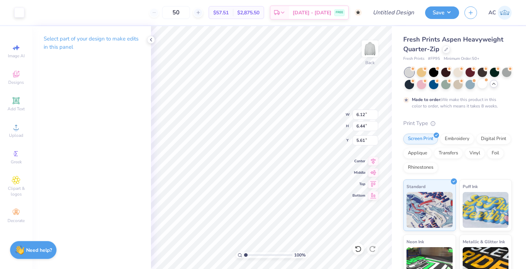
type input "2.05"
click at [410, 85] on div at bounding box center [409, 83] width 9 height 9
type input "5.27"
type input "5.54"
type input "3.00"
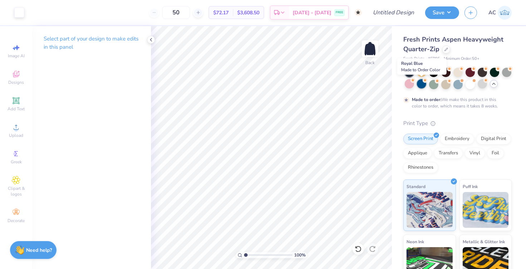
click at [424, 86] on div at bounding box center [421, 83] width 9 height 9
click at [409, 86] on div at bounding box center [409, 83] width 9 height 9
click at [20, 210] on icon at bounding box center [16, 212] width 9 height 9
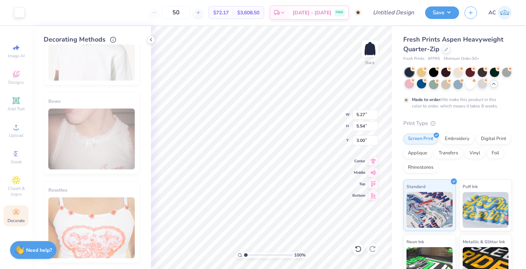
scroll to position [403, 0]
click at [14, 105] on div "Add Text" at bounding box center [16, 103] width 25 height 21
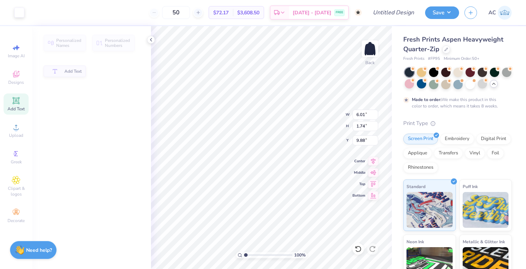
type input "6.01"
type input "1.74"
type input "9.88"
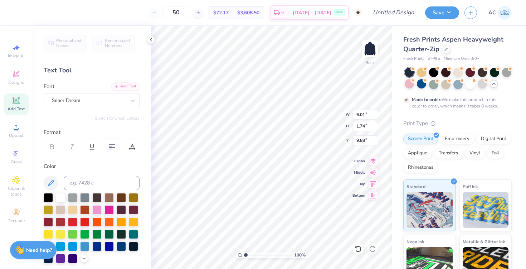
scroll to position [0, 0]
type textarea "T"
click at [101, 97] on div "Super Dream" at bounding box center [88, 100] width 75 height 11
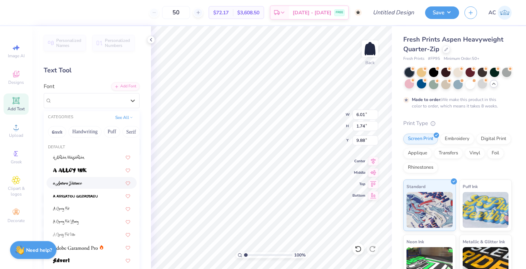
click at [77, 181] on img at bounding box center [67, 183] width 29 height 5
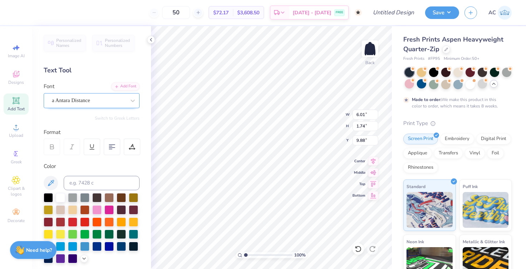
click at [70, 100] on div "a Antara Distance" at bounding box center [88, 100] width 75 height 11
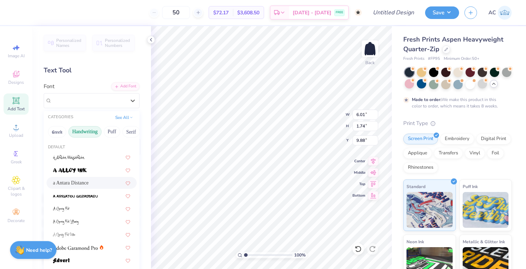
click at [93, 134] on button "Handwriting" at bounding box center [84, 131] width 33 height 11
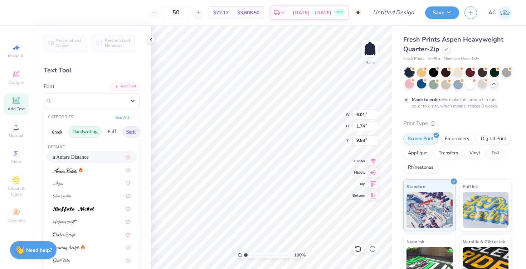
click at [126, 135] on button "Serif" at bounding box center [131, 131] width 18 height 11
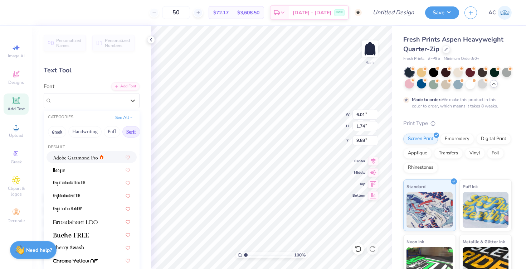
click at [80, 158] on img at bounding box center [75, 157] width 45 height 5
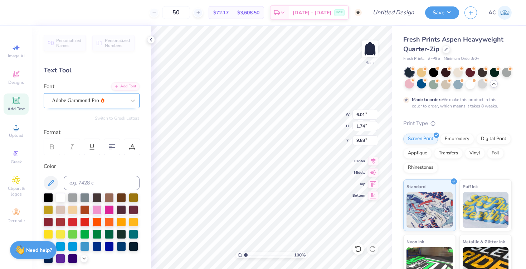
click at [72, 102] on div "Adobe Garamond Pro" at bounding box center [88, 100] width 75 height 11
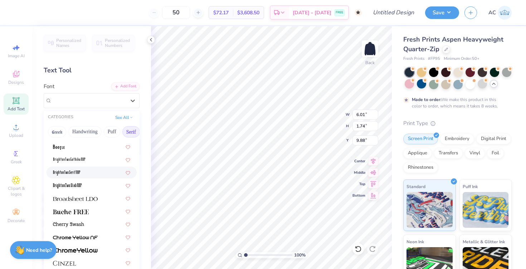
scroll to position [24, 0]
click at [97, 197] on img at bounding box center [75, 198] width 45 height 5
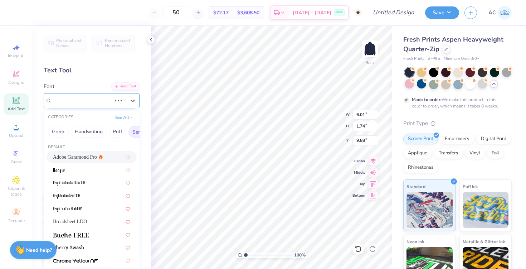
click at [81, 100] on div "Adobe Garamond Pro" at bounding box center [81, 100] width 61 height 11
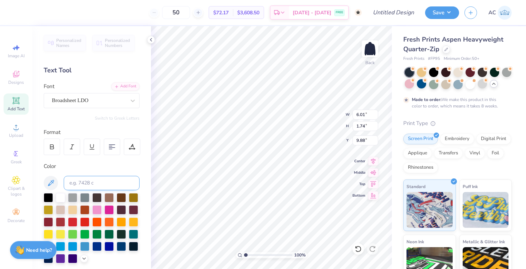
scroll to position [0, 0]
type textarea "N"
type textarea "Custom Name"
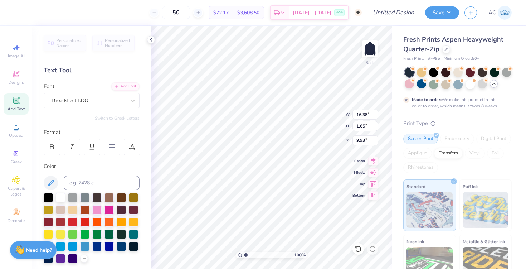
type input "5.53"
type input "0.56"
type input "11.02"
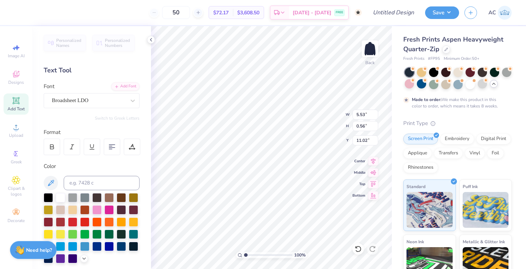
type input "1.09"
type input "5.49"
type input "8.55"
click at [451, 11] on button "Save" at bounding box center [442, 11] width 34 height 13
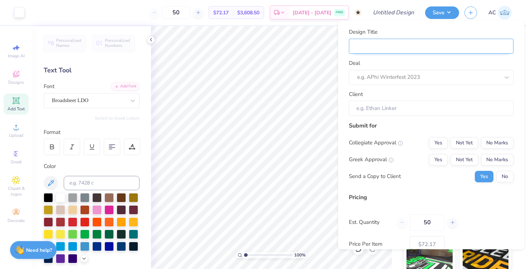
click at [393, 51] on input "Design Title" at bounding box center [431, 45] width 165 height 15
type input "Investment Banking Acad Proof"
type input "Investment Banking Acad Proof 2"
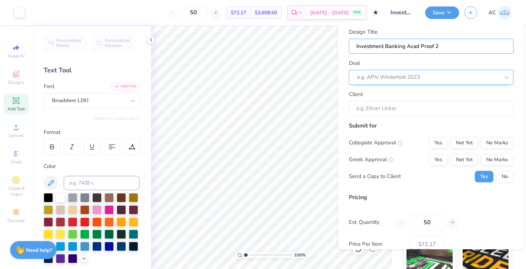
type input "Investment Banking Acad Proof 2"
click at [430, 77] on div at bounding box center [428, 77] width 143 height 10
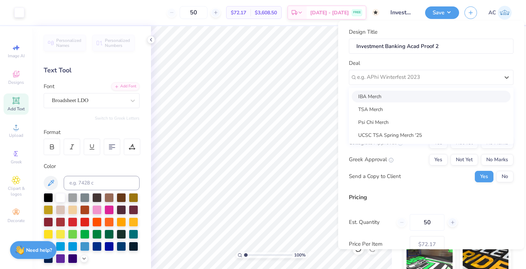
click at [392, 97] on div "IBA Merch" at bounding box center [431, 96] width 159 height 12
type input "[PERSON_NAME]"
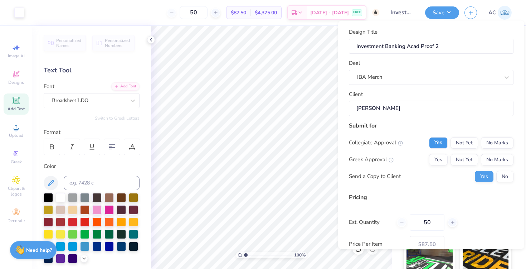
click at [438, 143] on button "Yes" at bounding box center [438, 142] width 19 height 11
click at [493, 159] on button "No Marks" at bounding box center [497, 159] width 33 height 11
type input "$87.50"
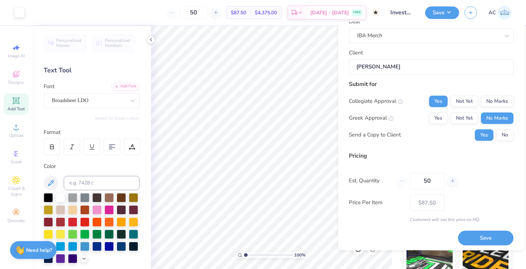
scroll to position [44, 0]
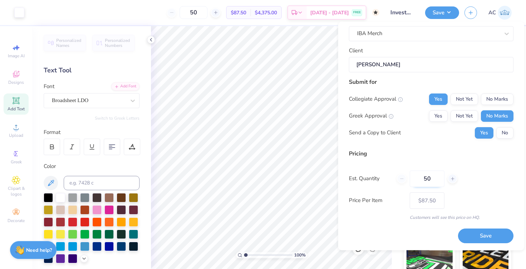
click at [434, 178] on input "50" at bounding box center [427, 178] width 35 height 16
type input "5"
type input "15"
type input "50"
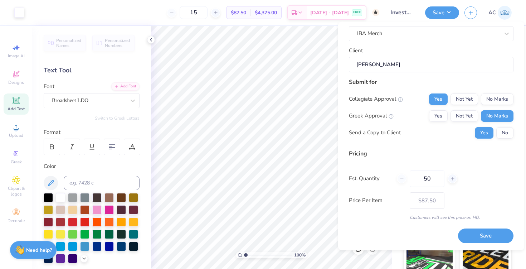
click at [425, 153] on div "Pricing" at bounding box center [431, 153] width 165 height 9
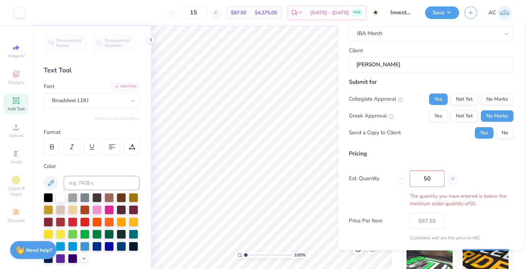
type input "50"
type input "$87.50"
click at [208, 12] on input "50" at bounding box center [194, 12] width 28 height 13
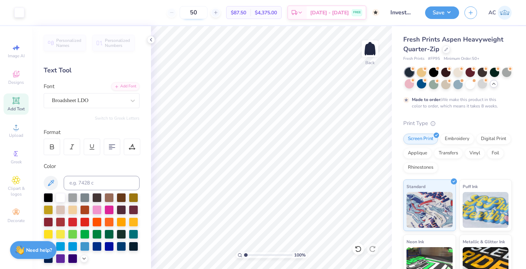
type input "5"
type input "50"
click at [452, 15] on button "Save" at bounding box center [442, 11] width 34 height 13
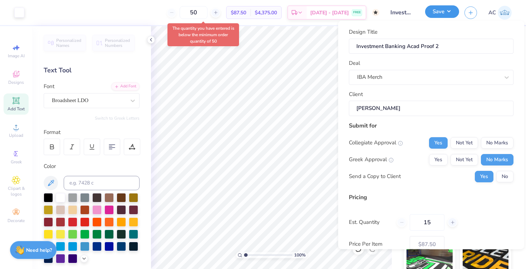
type input "50"
type input "$87.50"
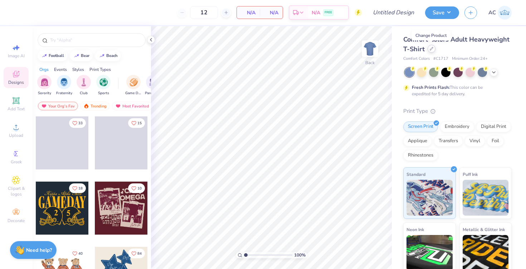
click at [431, 50] on div at bounding box center [432, 49] width 8 height 8
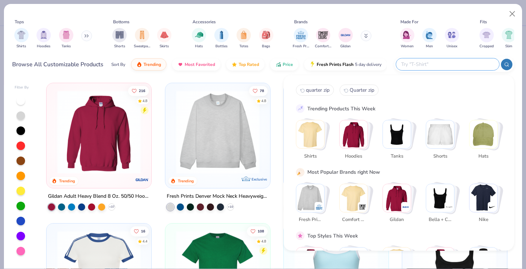
click at [464, 62] on input "text" at bounding box center [448, 64] width 94 height 8
type input "quarter zip"
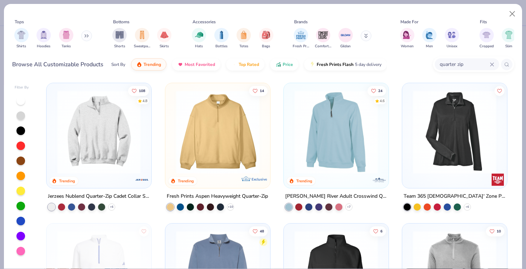
scroll to position [0, 0]
click at [351, 140] on img at bounding box center [336, 131] width 91 height 83
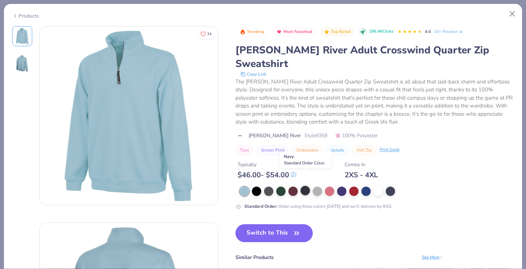
click at [303, 186] on div at bounding box center [305, 190] width 9 height 9
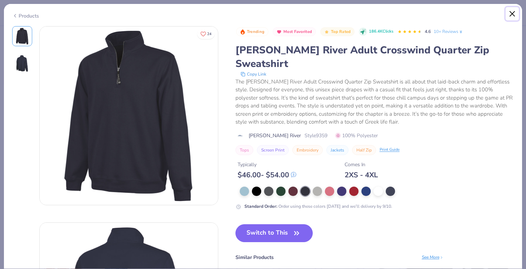
click at [515, 12] on button "Close" at bounding box center [513, 14] width 14 height 14
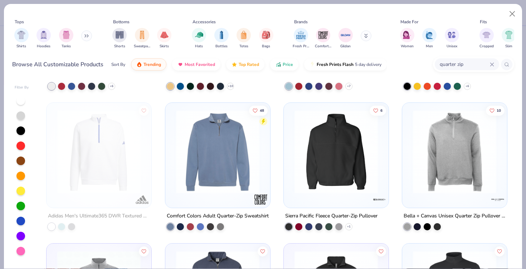
scroll to position [122, 0]
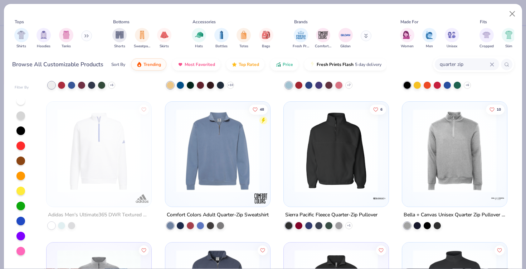
click at [226, 146] on img at bounding box center [218, 150] width 91 height 83
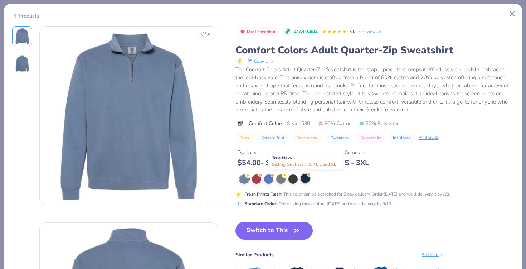
click at [307, 178] on div at bounding box center [305, 178] width 9 height 9
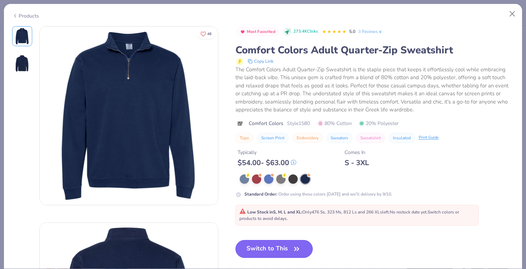
click at [279, 251] on button "Switch to This" at bounding box center [275, 249] width 78 height 18
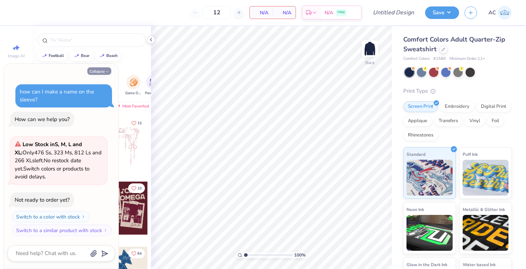
click at [99, 70] on button "Collapse" at bounding box center [99, 71] width 24 height 8
type textarea "x"
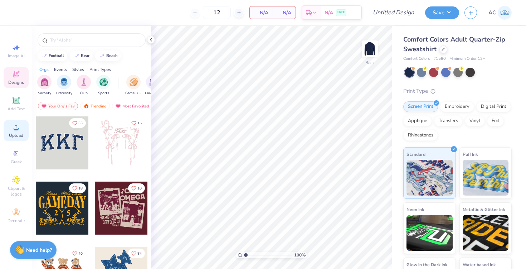
click at [15, 130] on circle at bounding box center [16, 129] width 4 height 4
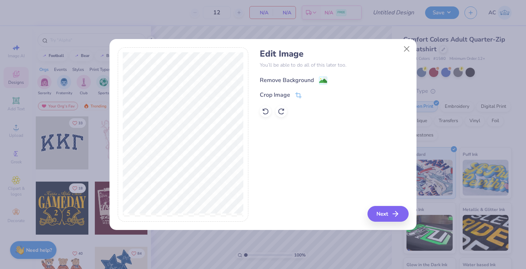
click at [286, 82] on div "Remove Background" at bounding box center [287, 80] width 54 height 9
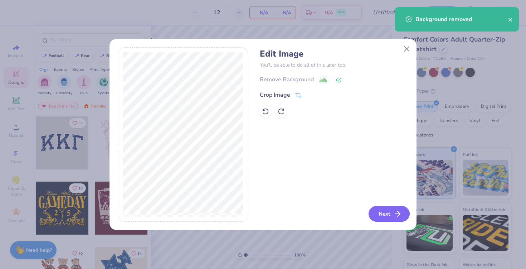
click at [387, 217] on button "Next" at bounding box center [389, 214] width 41 height 16
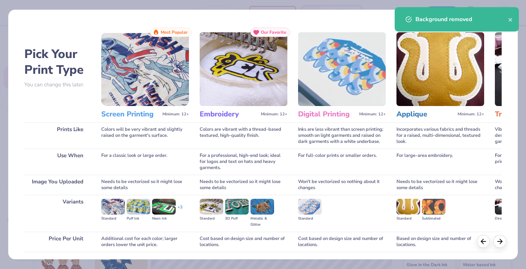
scroll to position [52, 0]
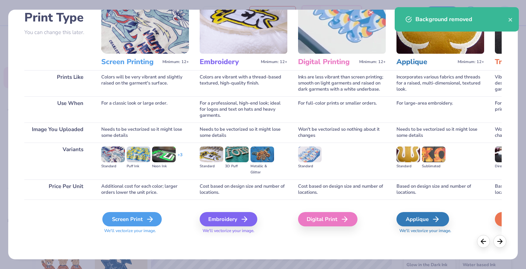
click at [143, 220] on div "Screen Print" at bounding box center [131, 219] width 59 height 14
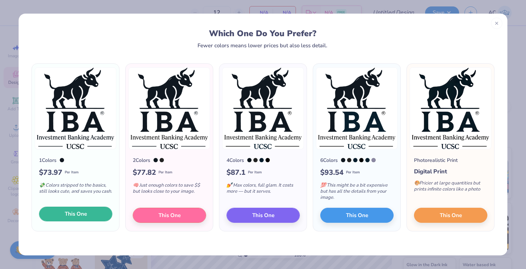
click at [89, 215] on button "This One" at bounding box center [75, 214] width 73 height 15
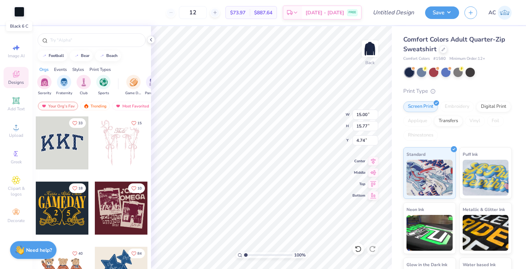
click at [18, 14] on div at bounding box center [19, 12] width 10 height 10
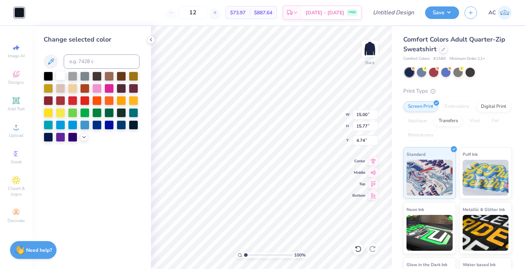
click at [58, 76] on div at bounding box center [60, 75] width 9 height 9
type input "6.01"
type input "6.32"
type input "3.34"
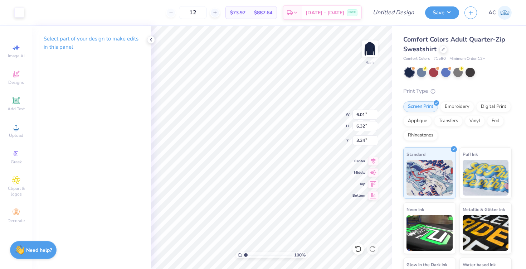
type input "5.30"
type input "5.57"
type input "3.00"
click at [207, 16] on input "12" at bounding box center [193, 12] width 28 height 13
type input "15"
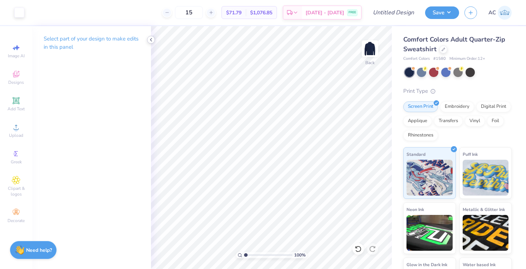
click at [150, 40] on icon at bounding box center [151, 40] width 6 height 6
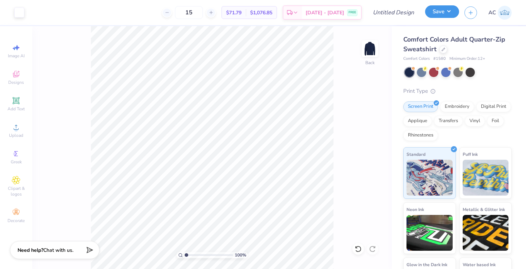
click at [454, 13] on button "Save" at bounding box center [442, 11] width 34 height 13
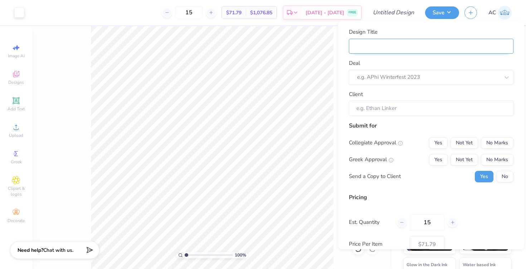
click at [427, 51] on input "Design Title" at bounding box center [431, 45] width 165 height 15
type input "Investment Banking Acad Proof"
type input "Investment Banking Acad Proof 2"
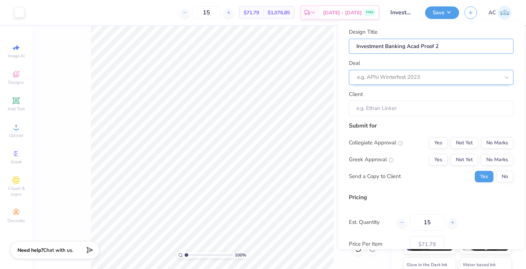
type input "Investment Banking Acad Proof 2"
click at [452, 76] on div at bounding box center [428, 77] width 143 height 10
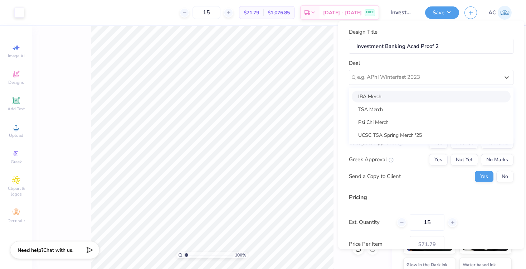
click at [402, 94] on div "IBA Merch" at bounding box center [431, 96] width 159 height 12
type input "[PERSON_NAME]"
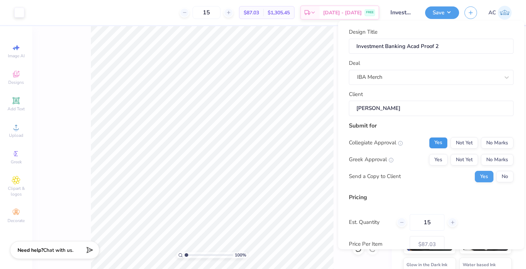
click at [443, 142] on button "Yes" at bounding box center [438, 142] width 19 height 11
click at [506, 160] on button "No Marks" at bounding box center [497, 159] width 33 height 11
type input "$87.03"
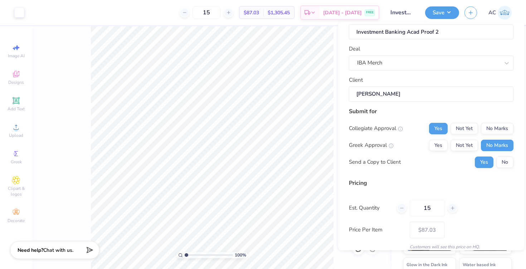
scroll to position [0, 0]
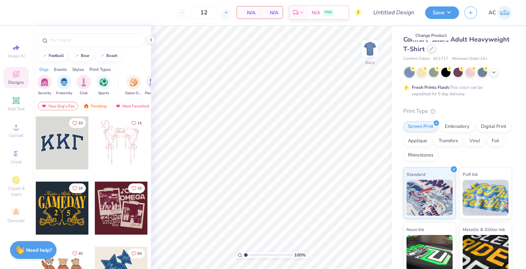
click at [432, 51] on div at bounding box center [432, 49] width 8 height 8
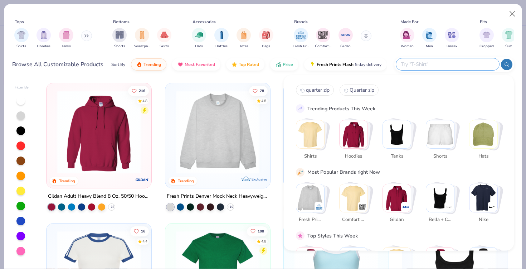
click at [456, 65] on input "text" at bounding box center [448, 64] width 94 height 8
type input "quarter zip"
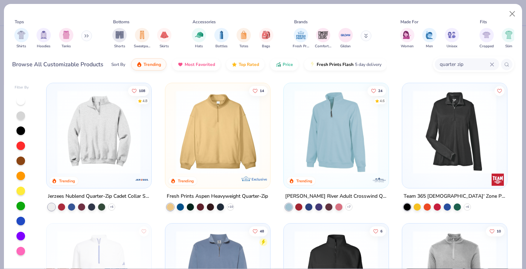
click at [108, 135] on img at bounding box center [99, 131] width 91 height 83
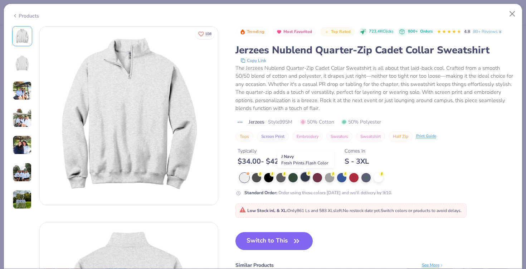
click at [306, 179] on div at bounding box center [305, 176] width 9 height 9
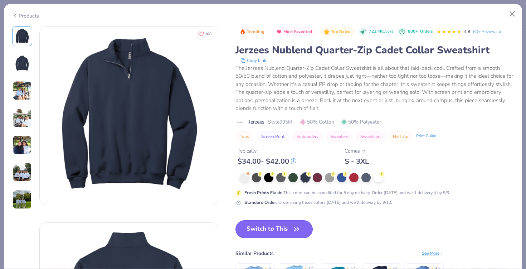
click at [280, 226] on button "Switch to This" at bounding box center [275, 229] width 78 height 18
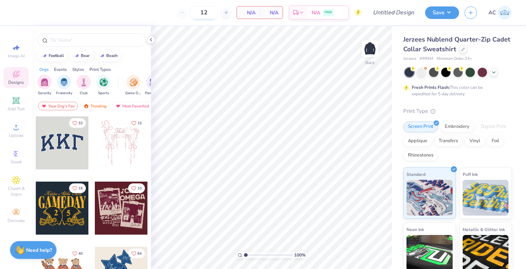
click at [212, 12] on input "12" at bounding box center [204, 12] width 28 height 13
type input "15"
click at [15, 122] on div "Upload" at bounding box center [16, 130] width 25 height 21
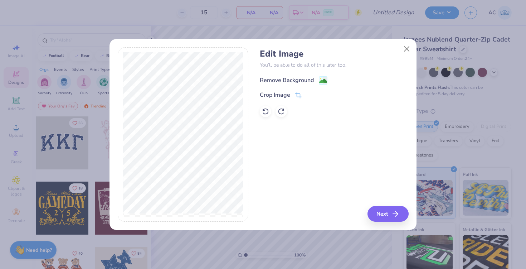
click at [288, 78] on div "Remove Background" at bounding box center [287, 80] width 54 height 9
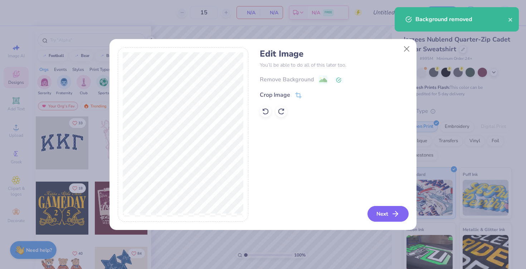
click at [385, 213] on button "Next" at bounding box center [388, 214] width 41 height 16
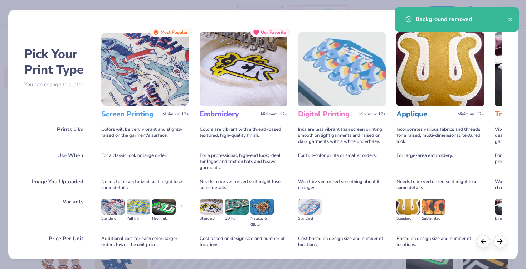
scroll to position [52, 0]
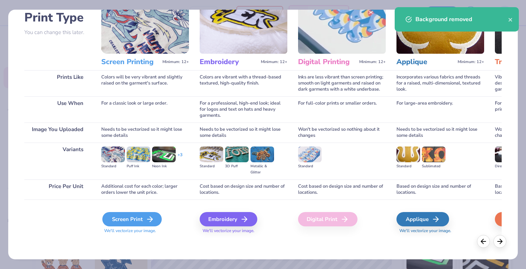
click at [136, 222] on div "Screen Print" at bounding box center [131, 219] width 59 height 14
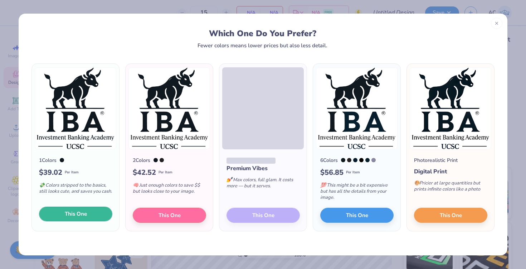
click at [96, 213] on button "This One" at bounding box center [75, 214] width 73 height 15
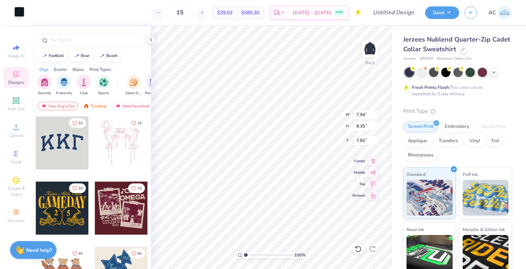
click at [21, 11] on div at bounding box center [19, 12] width 10 height 10
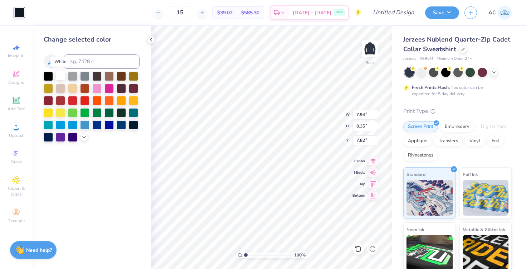
click at [61, 77] on div at bounding box center [60, 75] width 9 height 9
type input "5.41"
type input "5.69"
type input "3.42"
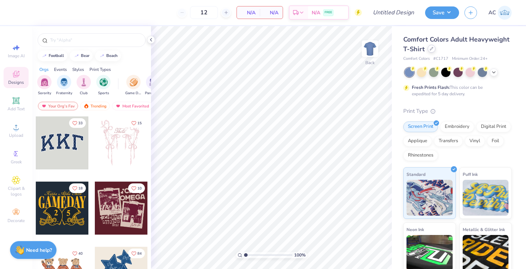
click at [431, 52] on div at bounding box center [432, 49] width 8 height 8
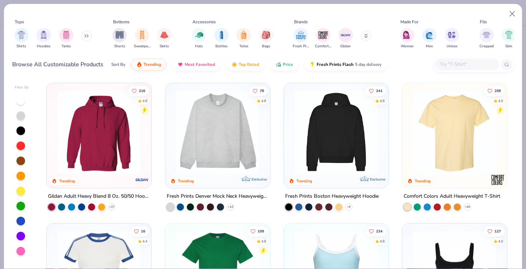
click at [462, 68] on input "text" at bounding box center [466, 64] width 55 height 8
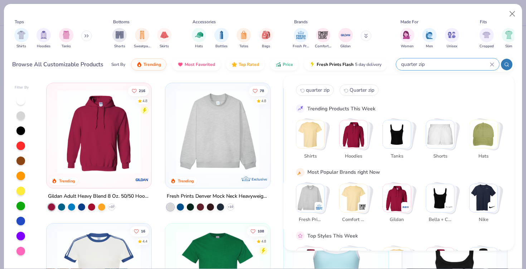
type input "quarter zip"
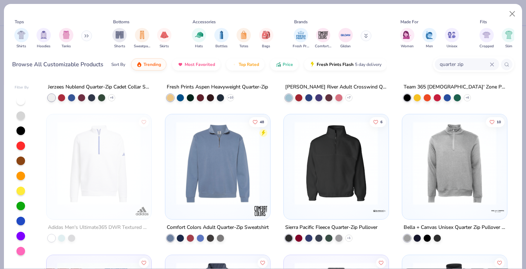
scroll to position [134, 0]
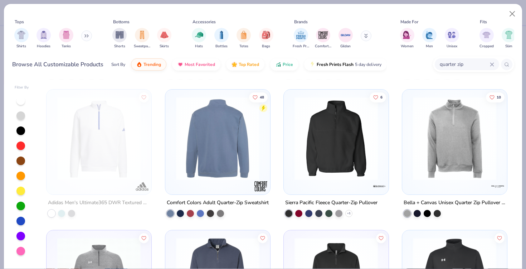
click at [221, 137] on img at bounding box center [217, 138] width 91 height 83
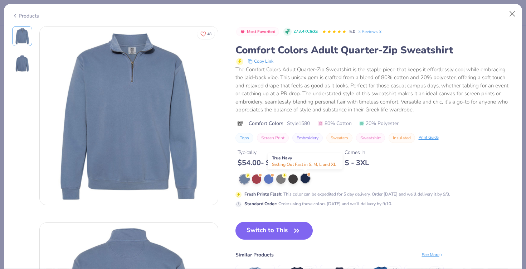
click at [305, 178] on div at bounding box center [305, 178] width 9 height 9
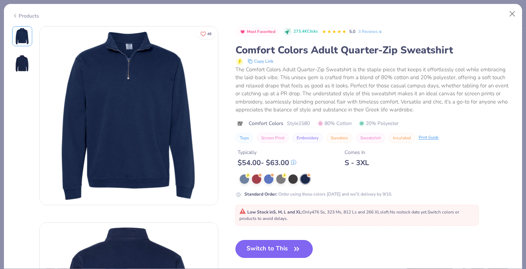
click at [267, 254] on button "Switch to This" at bounding box center [275, 249] width 78 height 18
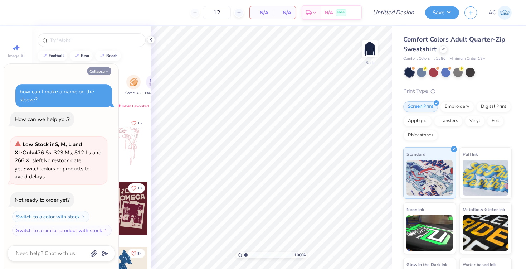
click at [93, 72] on button "Collapse" at bounding box center [99, 71] width 24 height 8
type textarea "x"
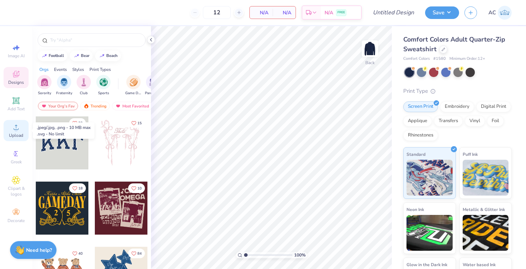
click at [17, 128] on circle at bounding box center [16, 129] width 4 height 4
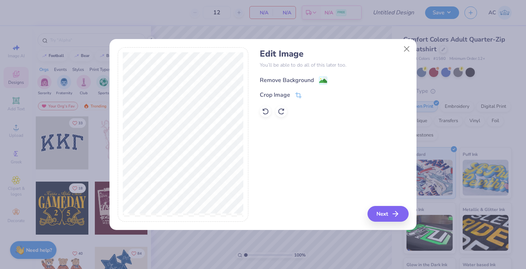
click at [296, 83] on div "Remove Background" at bounding box center [287, 80] width 54 height 9
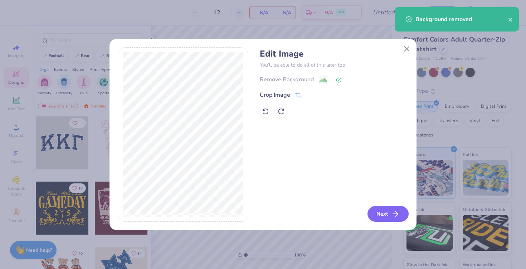
click at [386, 218] on button "Next" at bounding box center [388, 214] width 41 height 16
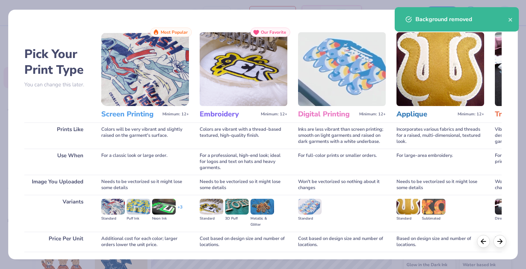
scroll to position [52, 0]
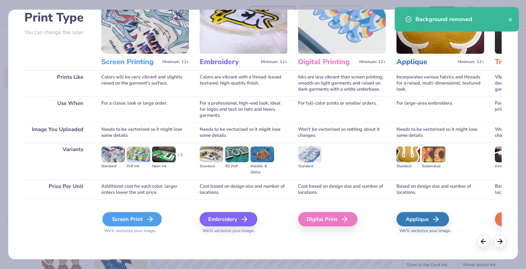
click at [133, 219] on div "Screen Print" at bounding box center [131, 219] width 59 height 14
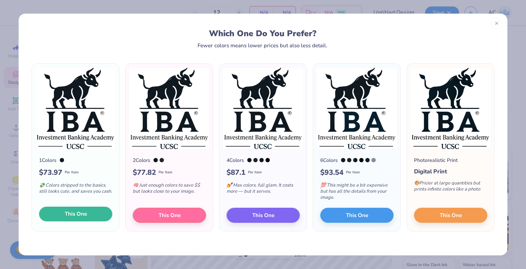
click at [97, 213] on button "This One" at bounding box center [75, 214] width 73 height 15
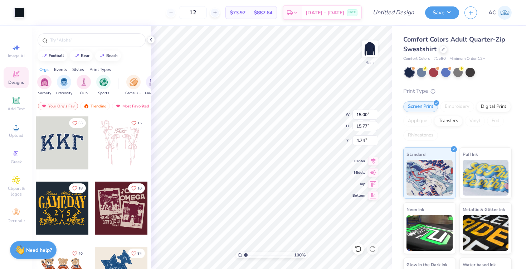
type input "5.97"
type input "6.28"
click at [376, 52] on img at bounding box center [370, 48] width 29 height 29
click at [376, 52] on img at bounding box center [370, 49] width 14 height 14
click at [20, 13] on div at bounding box center [19, 12] width 10 height 10
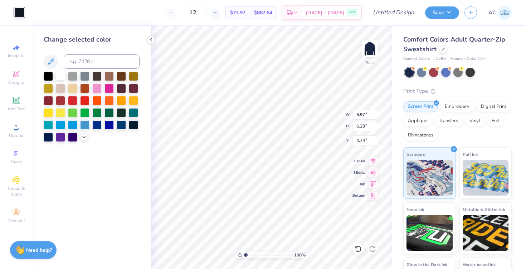
click at [62, 74] on div at bounding box center [60, 75] width 9 height 9
type input "5.36"
type input "5.63"
type input "3.00"
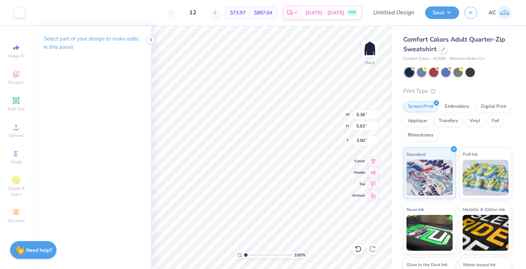
type input "3.42"
type input "3.37"
type input "4.88"
type input "5.13"
type input "3.30"
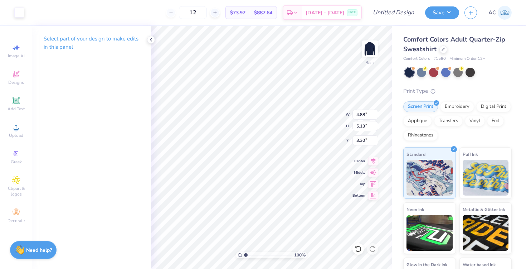
type input "11.48"
type input "12.07"
type input "5.94"
type input "4.54"
type input "4.77"
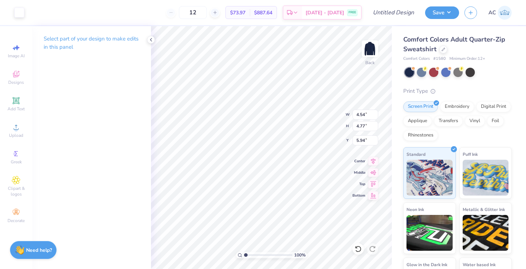
type input "3.40"
type input "5.14"
type input "5.41"
type input "3.00"
type input "3.30"
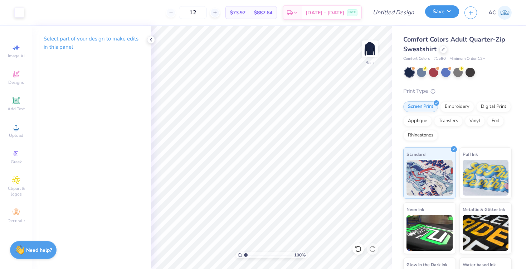
click at [451, 14] on button "Save" at bounding box center [442, 11] width 34 height 13
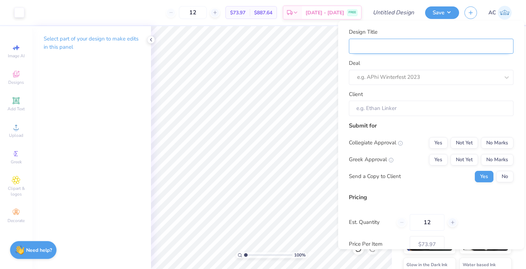
click at [449, 42] on input "Design Title" at bounding box center [431, 45] width 165 height 15
type input "Investment Banking Acad Proof"
type input "Investment Banking Acad Proof 2"
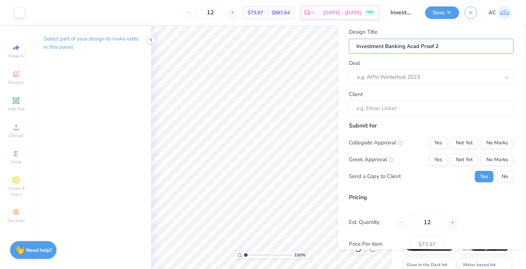
type input "Investment Banking Acad Proof 2"
click at [435, 86] on div "Design Title Investment Banking Acad Proof 2 Deal e.g. APhi Winterfest 2023 Cli…" at bounding box center [431, 72] width 165 height 88
click at [428, 79] on div at bounding box center [428, 77] width 143 height 10
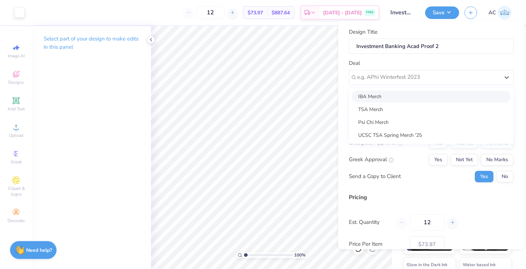
click at [392, 97] on div "IBA Merch" at bounding box center [431, 96] width 159 height 12
type input "[PERSON_NAME]"
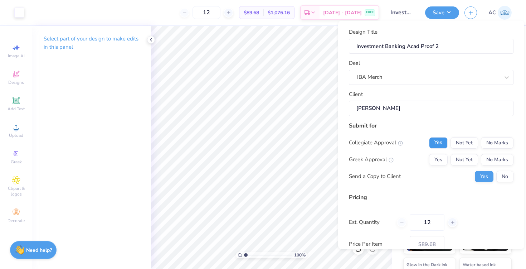
click at [439, 145] on button "Yes" at bounding box center [438, 142] width 19 height 11
click at [503, 158] on button "No Marks" at bounding box center [497, 159] width 33 height 11
type input "$89.68"
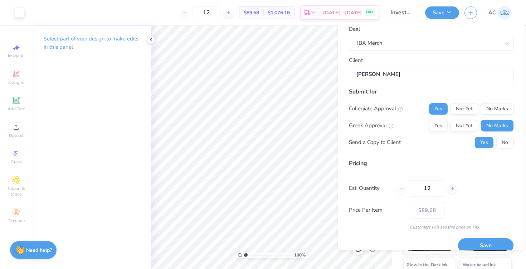
scroll to position [44, 0]
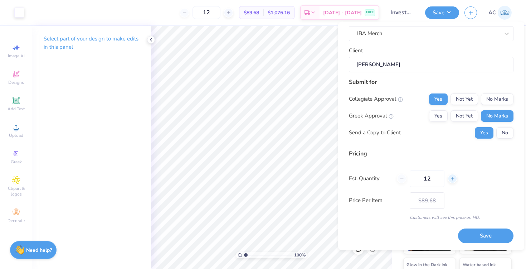
click at [452, 179] on icon at bounding box center [452, 178] width 5 height 5
type input "15"
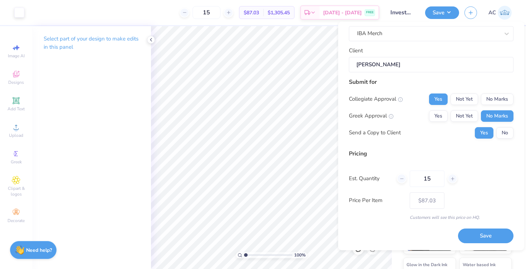
click at [480, 168] on div "Pricing Est. Quantity 15 Price Per Item $87.03 Customers will see this price on…" at bounding box center [431, 184] width 165 height 71
click at [488, 235] on button "Save" at bounding box center [486, 236] width 56 height 15
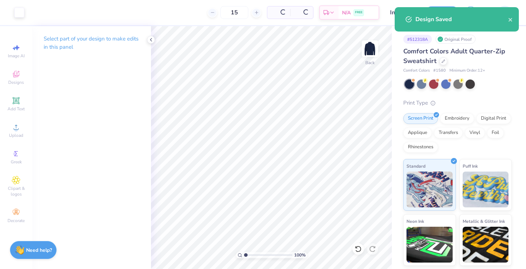
type input "$87.03"
click at [511, 21] on icon "close" at bounding box center [510, 20] width 5 height 6
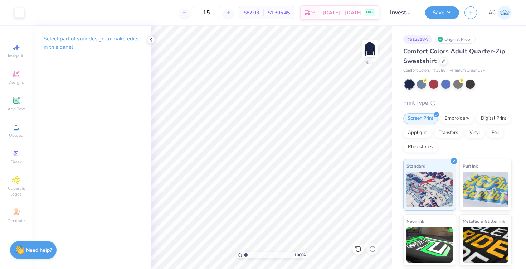
type textarea "x"
